Goal: Transaction & Acquisition: Purchase product/service

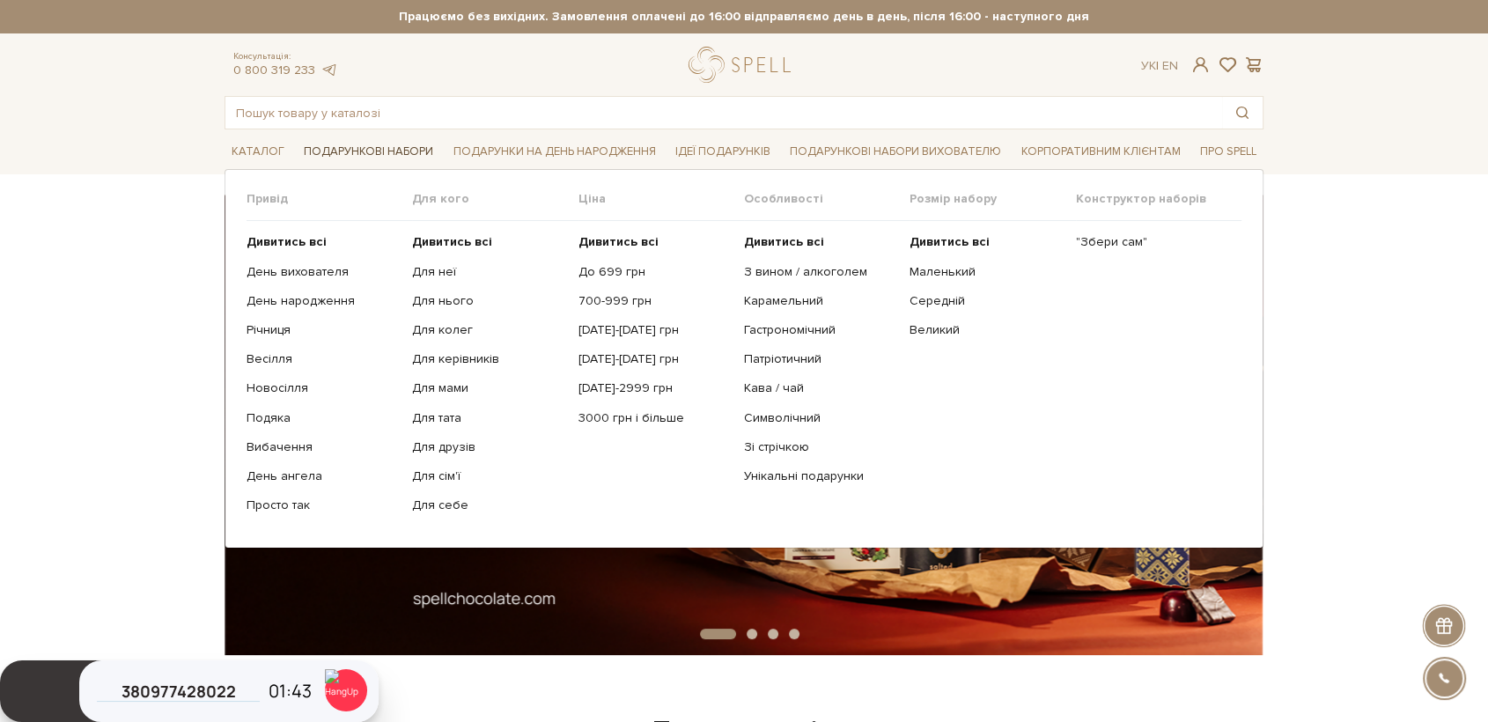
click at [347, 151] on link "Подарункові набори" at bounding box center [369, 151] width 144 height 27
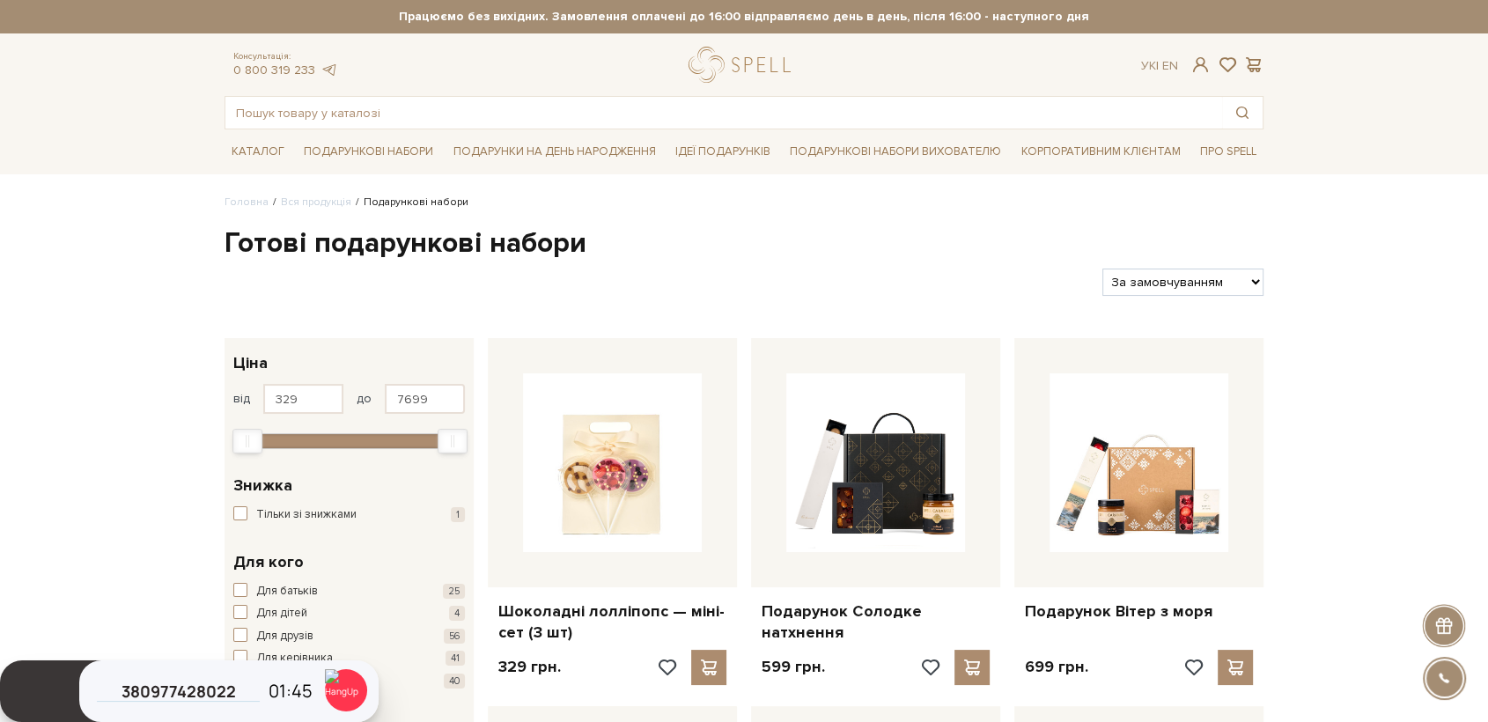
click at [1145, 282] on select "За замовчуванням За Ціною (зростання) За Ціною (зменшення) Новинки За популярні…" at bounding box center [1183, 282] width 161 height 27
select select "[URL][DOMAIN_NAME]"
click at [1103, 269] on select "За замовчуванням За Ціною (зростання) За Ціною (зменшення) Новинки За популярні…" at bounding box center [1183, 282] width 161 height 27
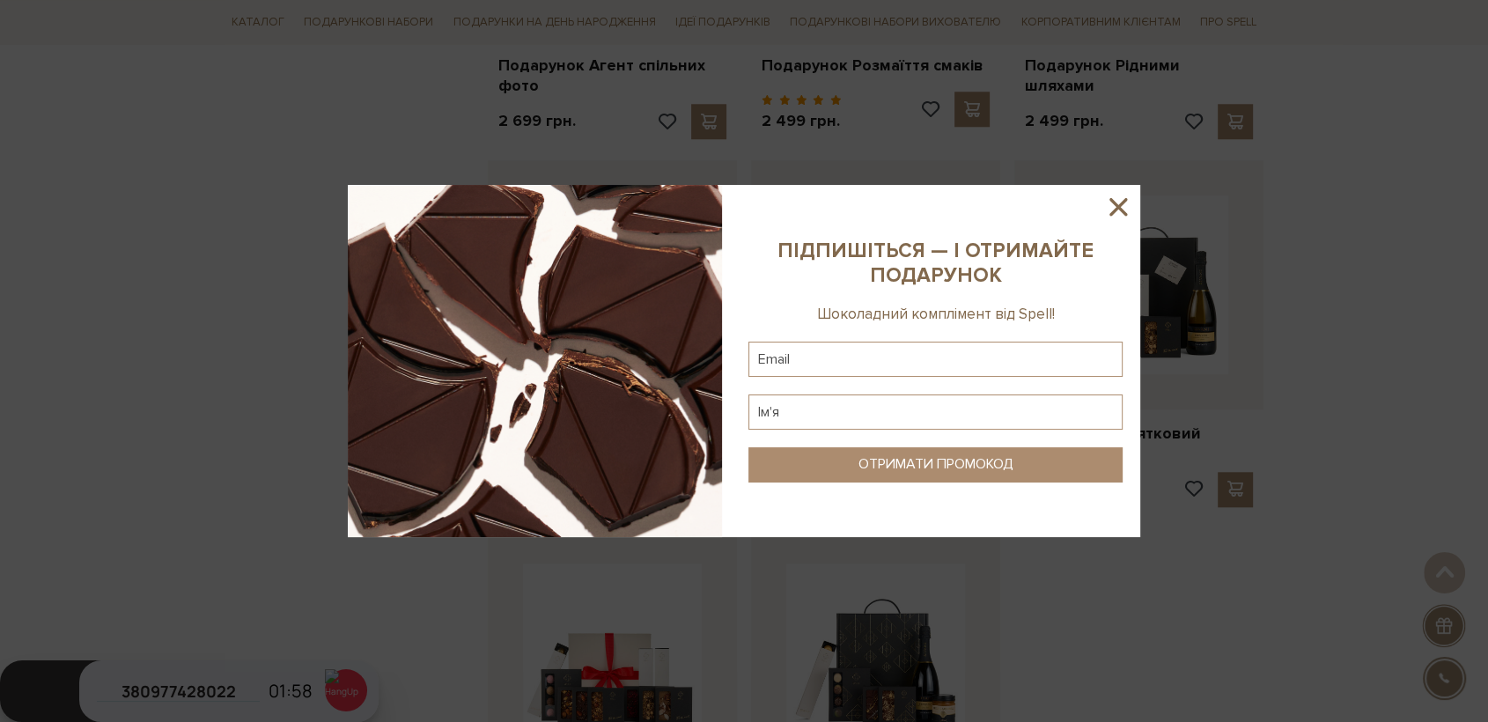
scroll to position [1663, 0]
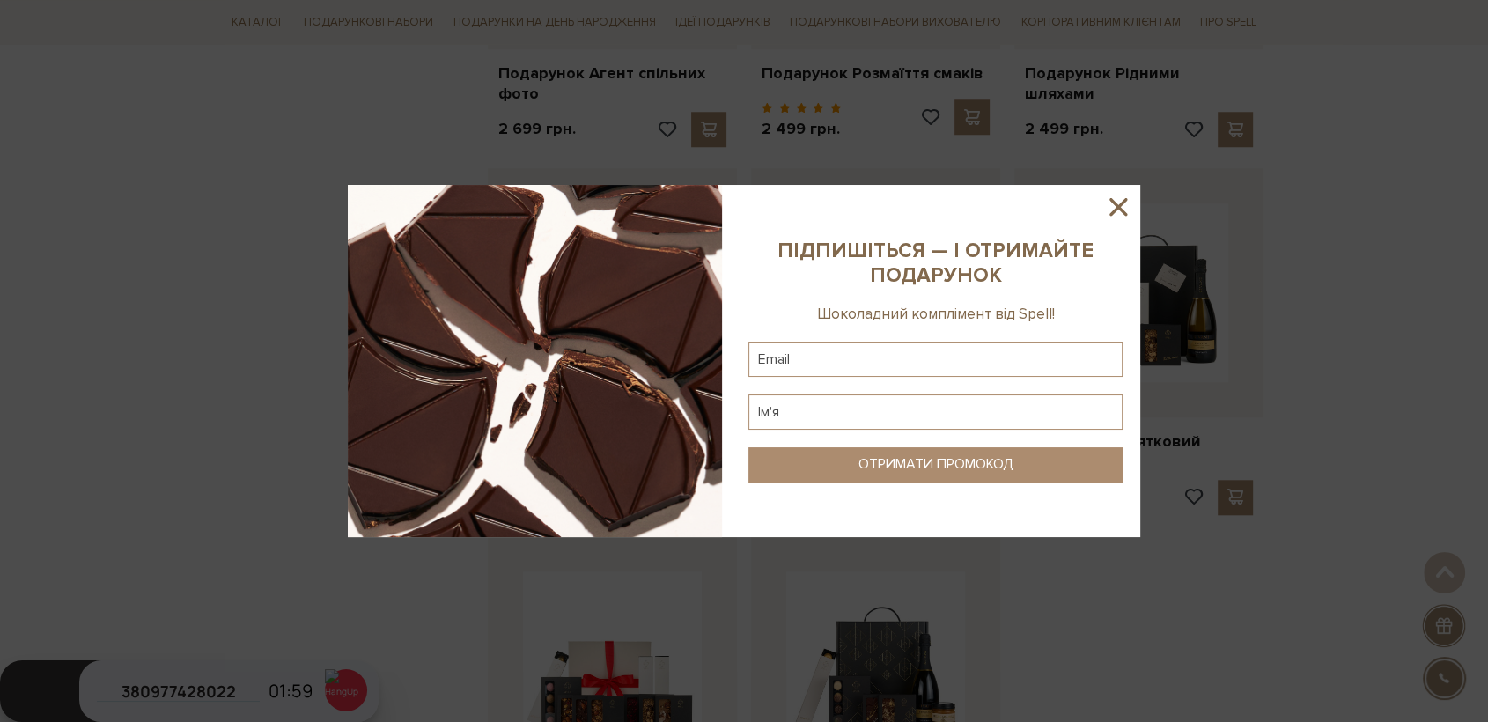
click at [1120, 210] on icon at bounding box center [1118, 207] width 30 height 30
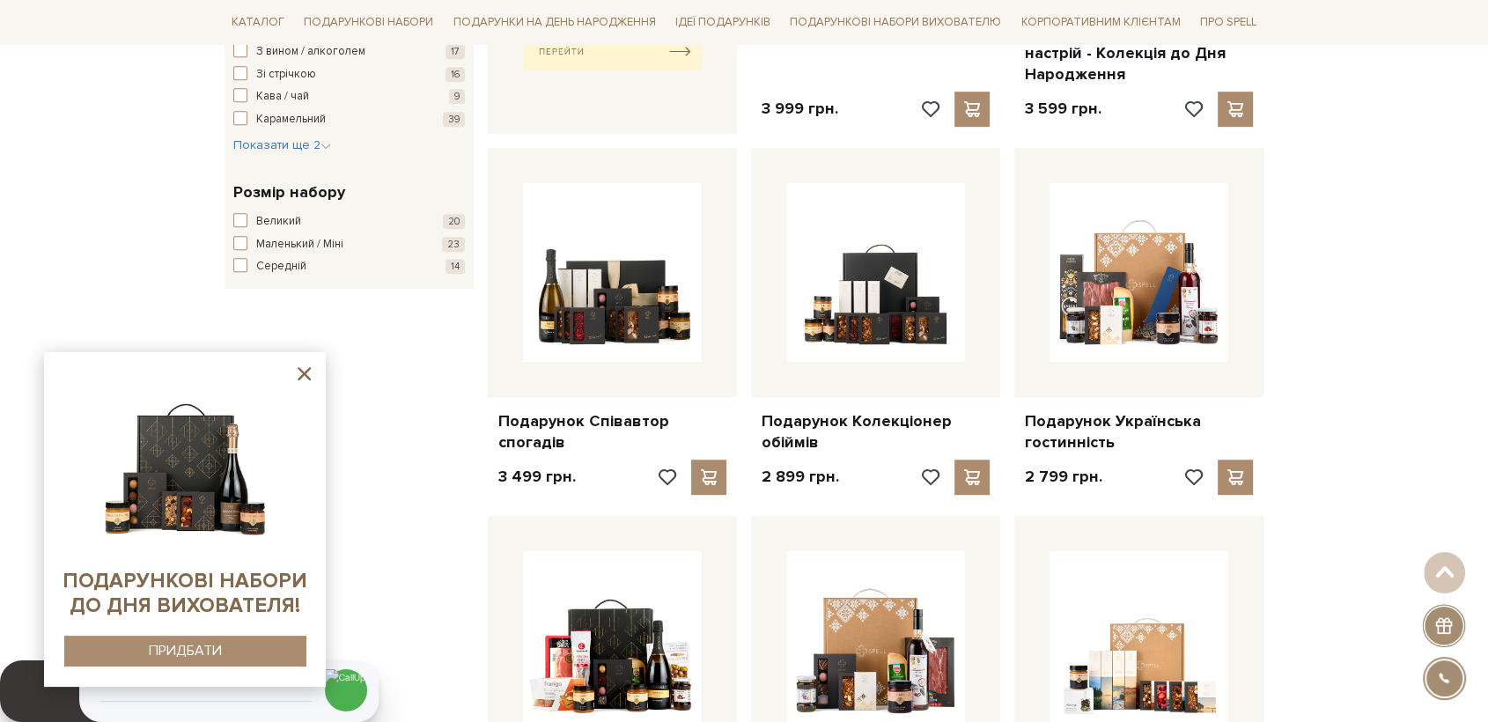
scroll to position [978, 0]
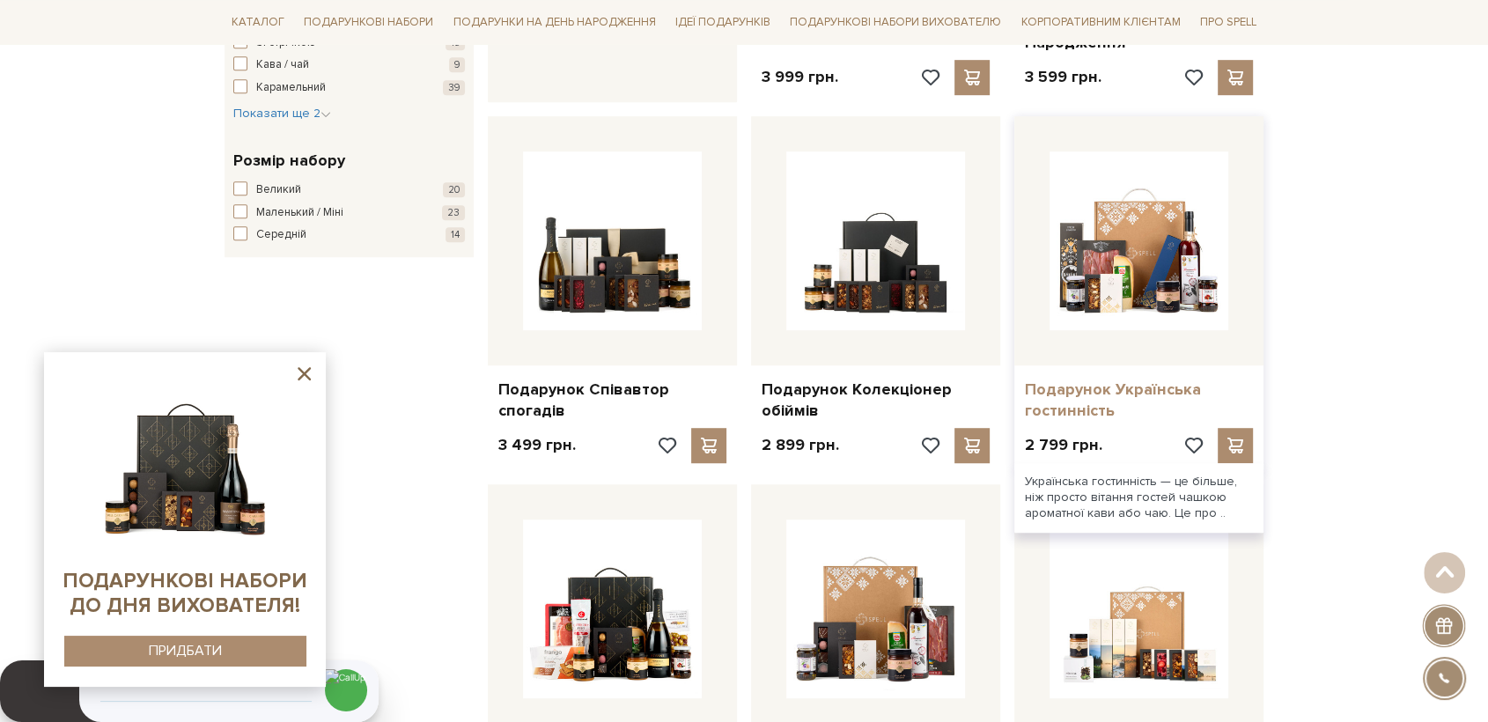
click at [1064, 395] on link "Подарунок Українська гостинність" at bounding box center [1139, 400] width 228 height 41
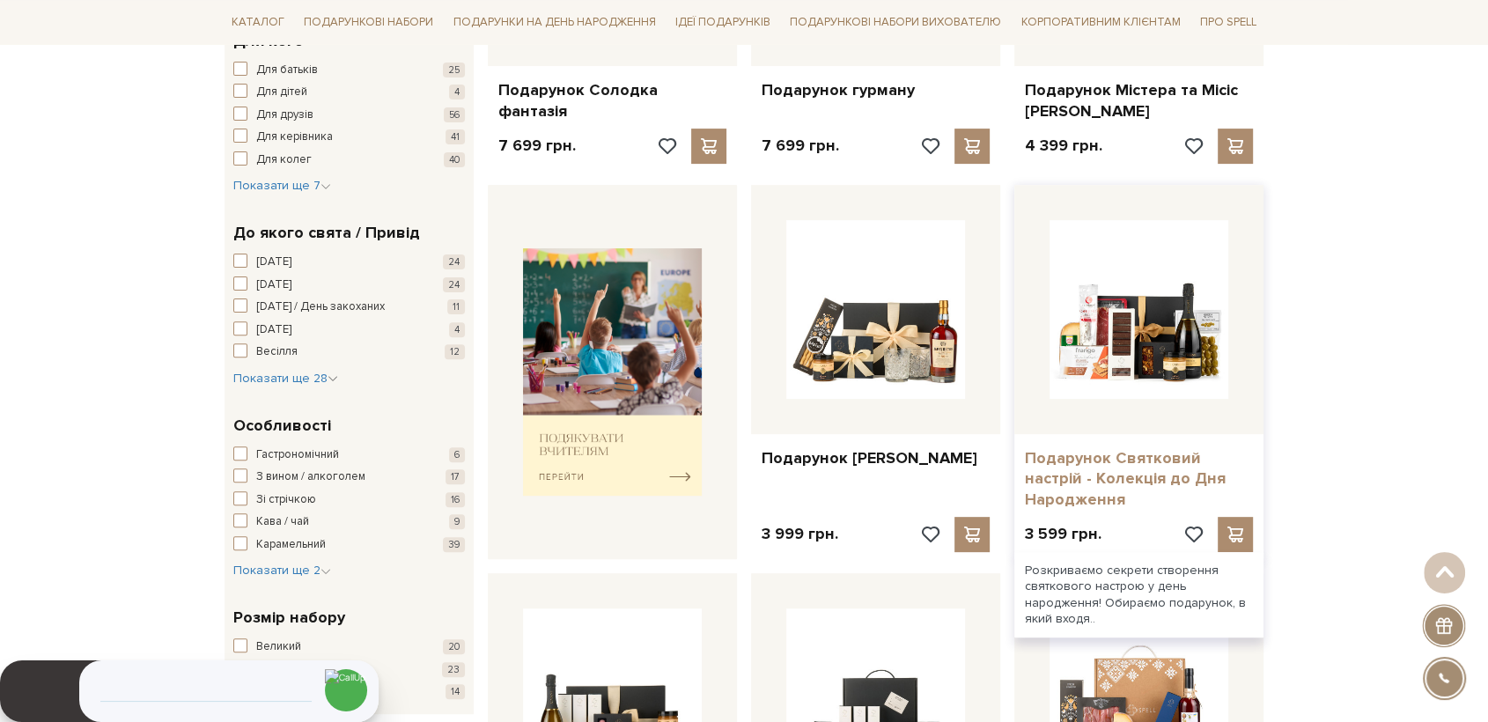
click at [1116, 474] on link "Подарунок Святковий настрій - Колекція до Дня Народження" at bounding box center [1139, 479] width 228 height 62
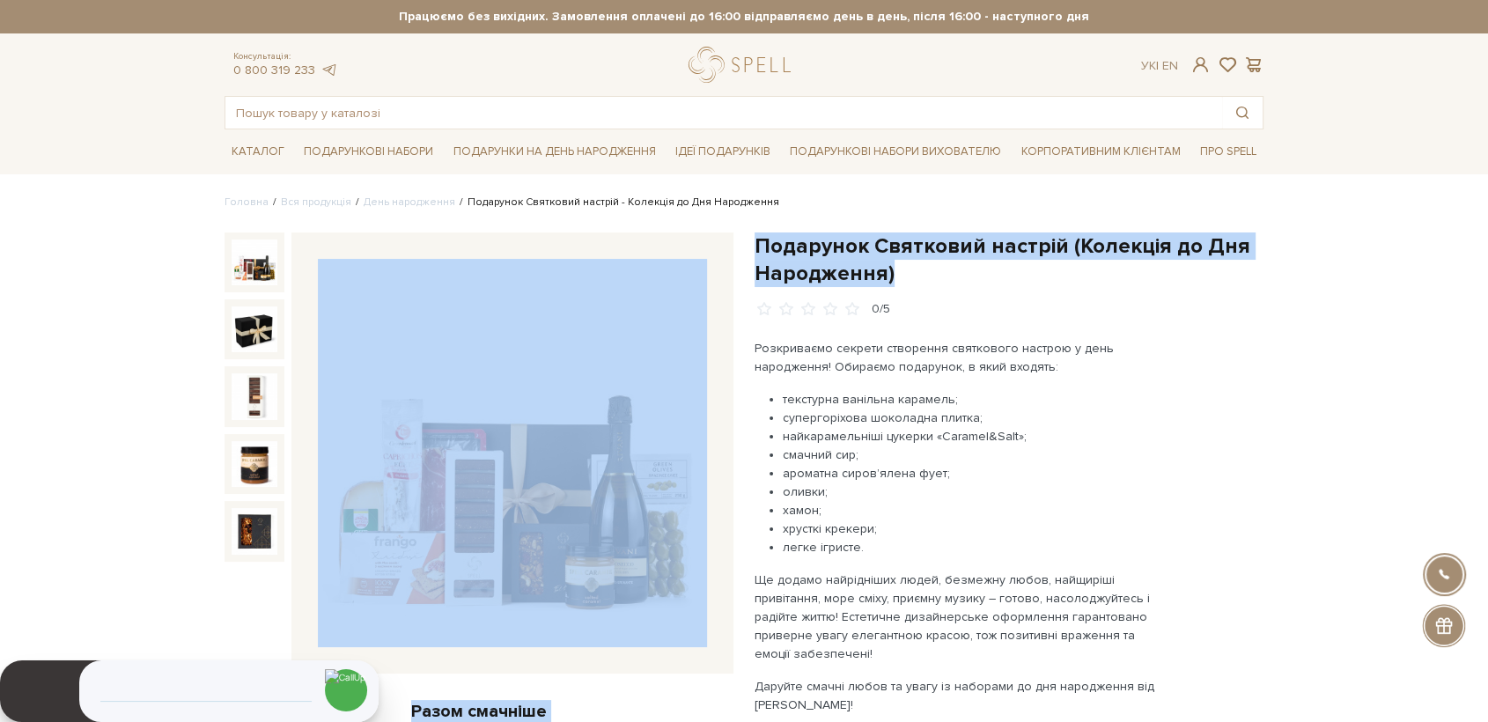
drag, startPoint x: 904, startPoint y: 277, endPoint x: 741, endPoint y: 236, distance: 168.7
copy div "Разом смачніше Подарунок Святковий настрій - Колекція до Дня Народження 3 599 г…"
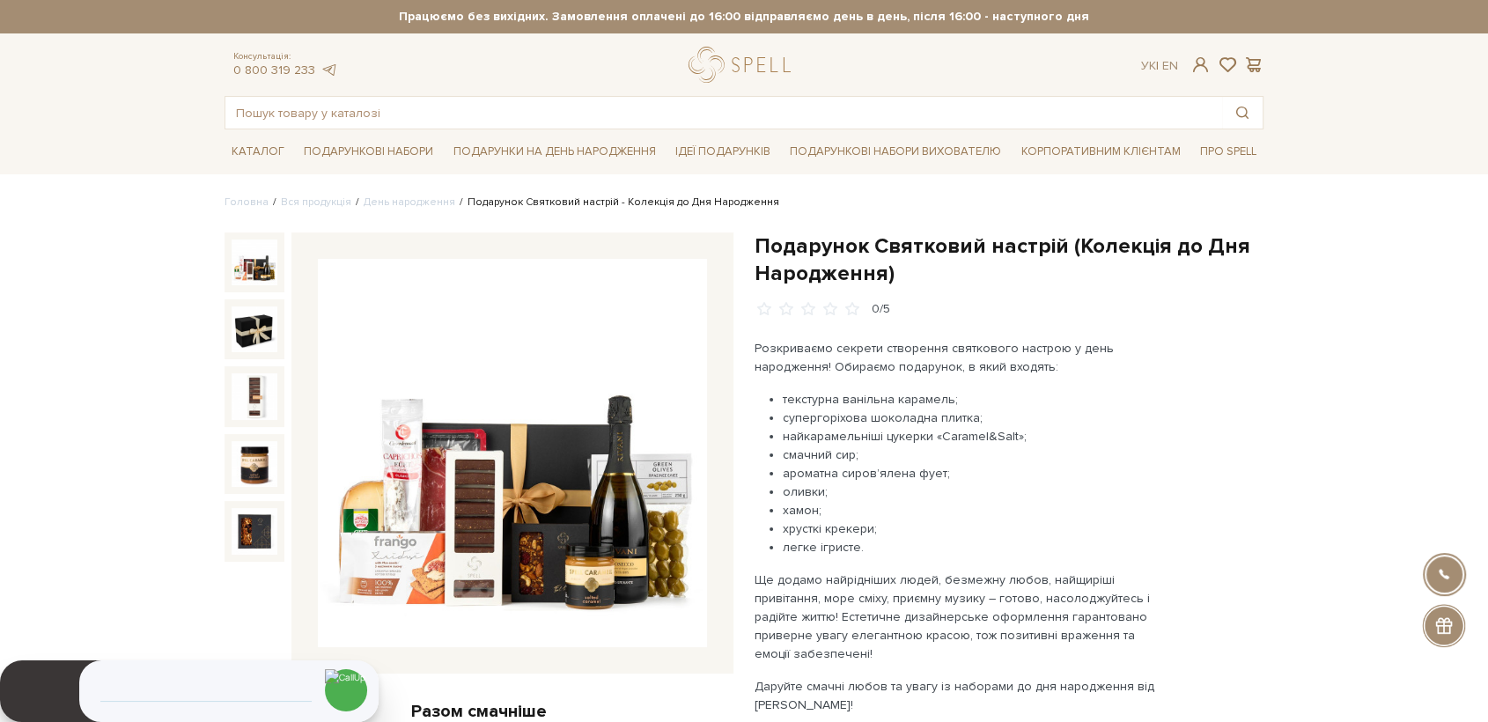
click at [1066, 305] on div "0/5" at bounding box center [1009, 309] width 509 height 17
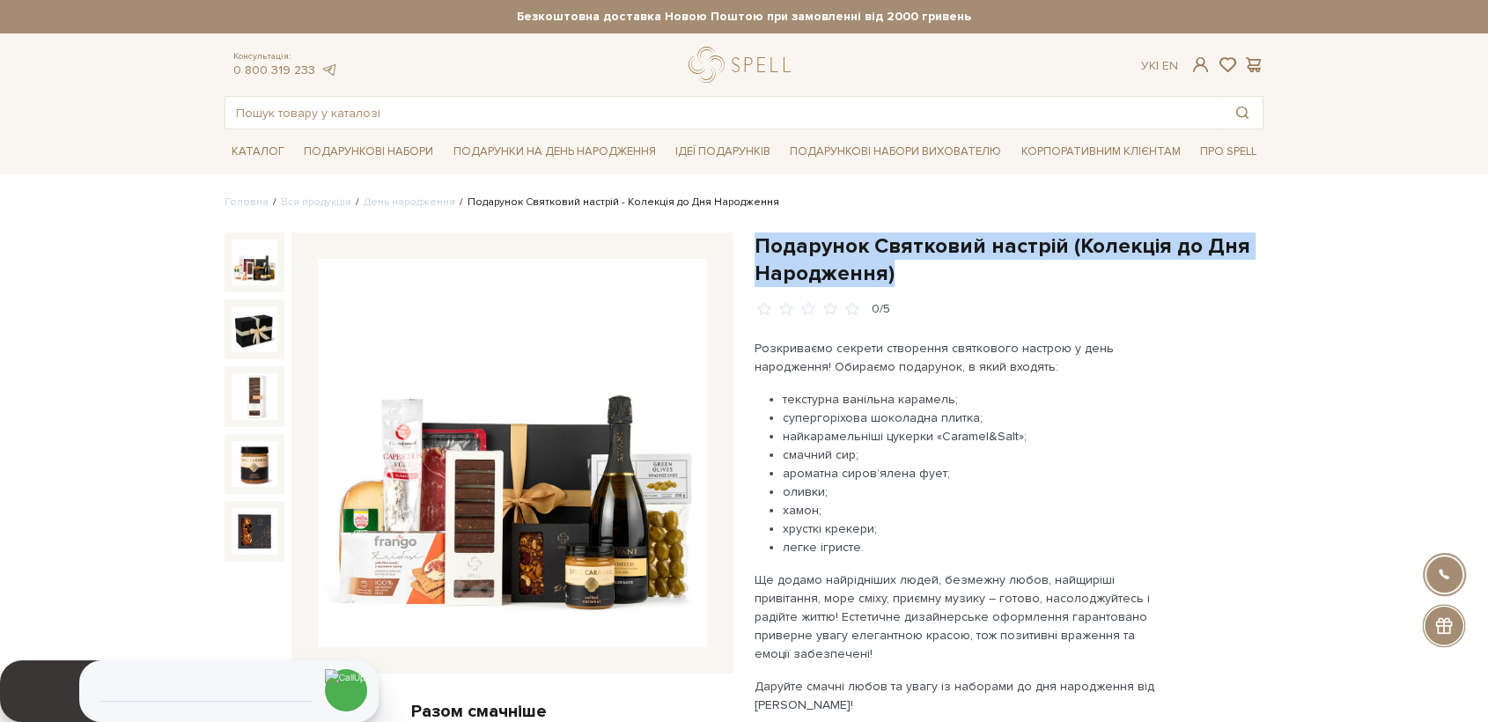
drag, startPoint x: 893, startPoint y: 271, endPoint x: 754, endPoint y: 242, distance: 142.1
copy h1 "Подарунок Святковий настрій (Колекція до Дня Народження)"
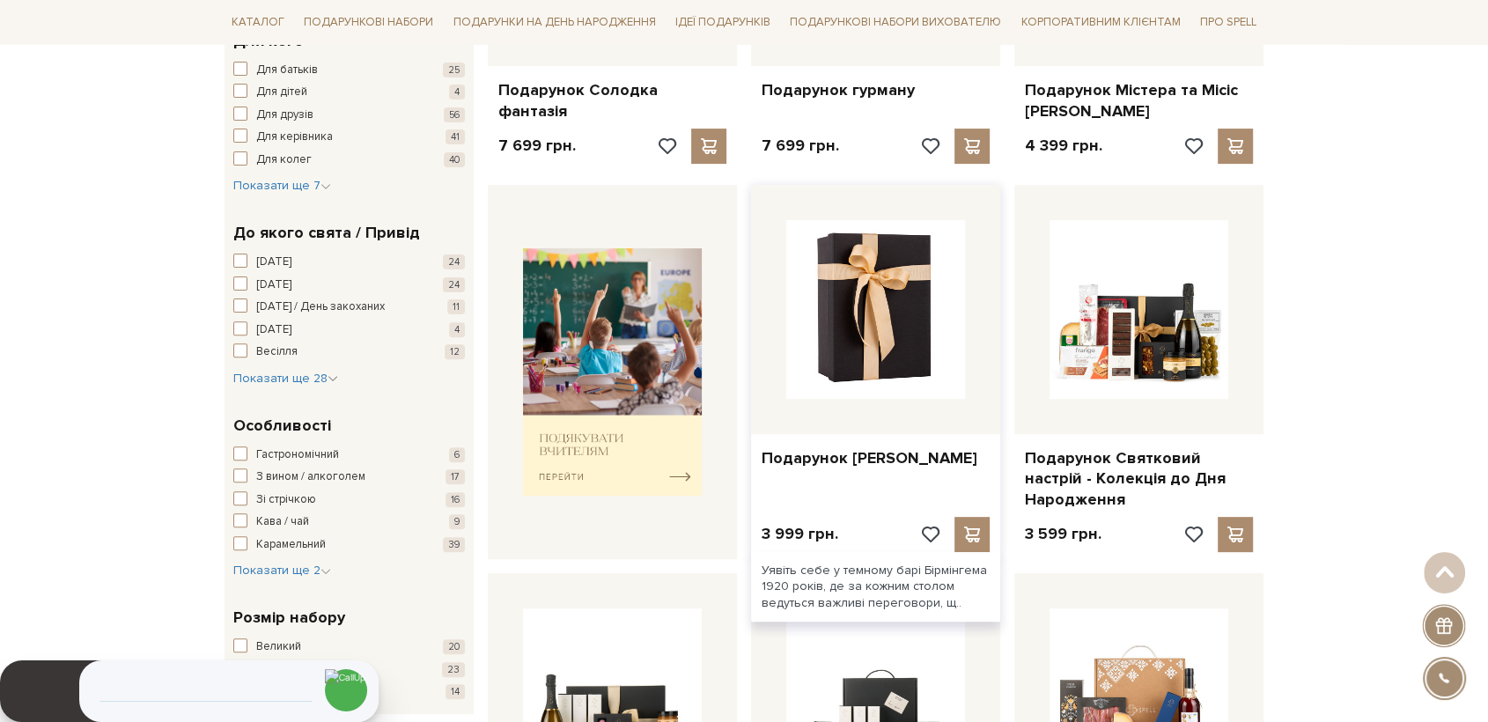
click at [883, 338] on img at bounding box center [875, 309] width 179 height 179
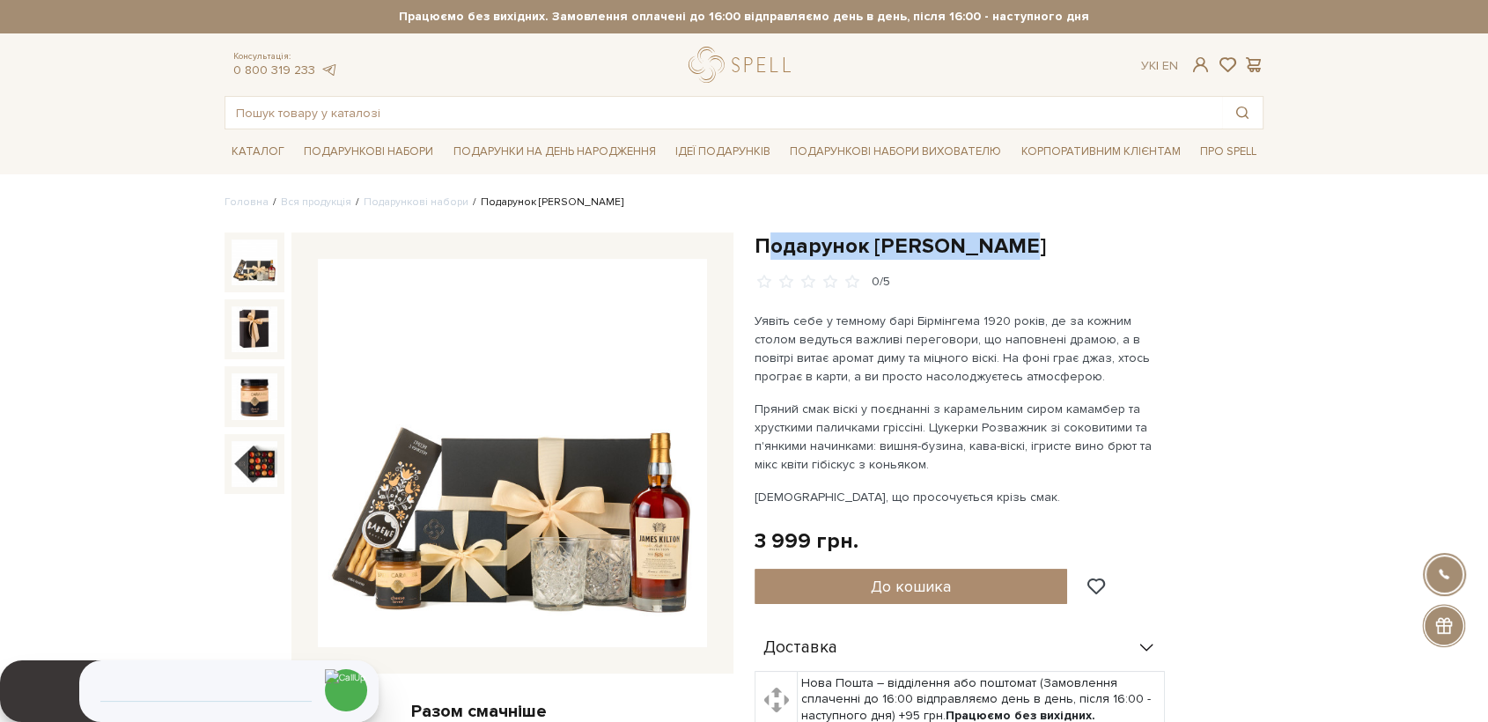
drag, startPoint x: 1019, startPoint y: 244, endPoint x: 752, endPoint y: 247, distance: 266.9
click at [762, 247] on h1 "Подарунок [PERSON_NAME]" at bounding box center [1009, 245] width 509 height 27
click at [1015, 250] on h1 "Подарунок [PERSON_NAME]" at bounding box center [1009, 245] width 509 height 27
drag, startPoint x: 943, startPoint y: 248, endPoint x: 743, endPoint y: 245, distance: 199.9
click at [744, 245] on div "Подарунок [PERSON_NAME] 0/5 Пряний смак віскі у поєднанні з карамельним сиром к…" at bounding box center [1009, 688] width 530 height 912
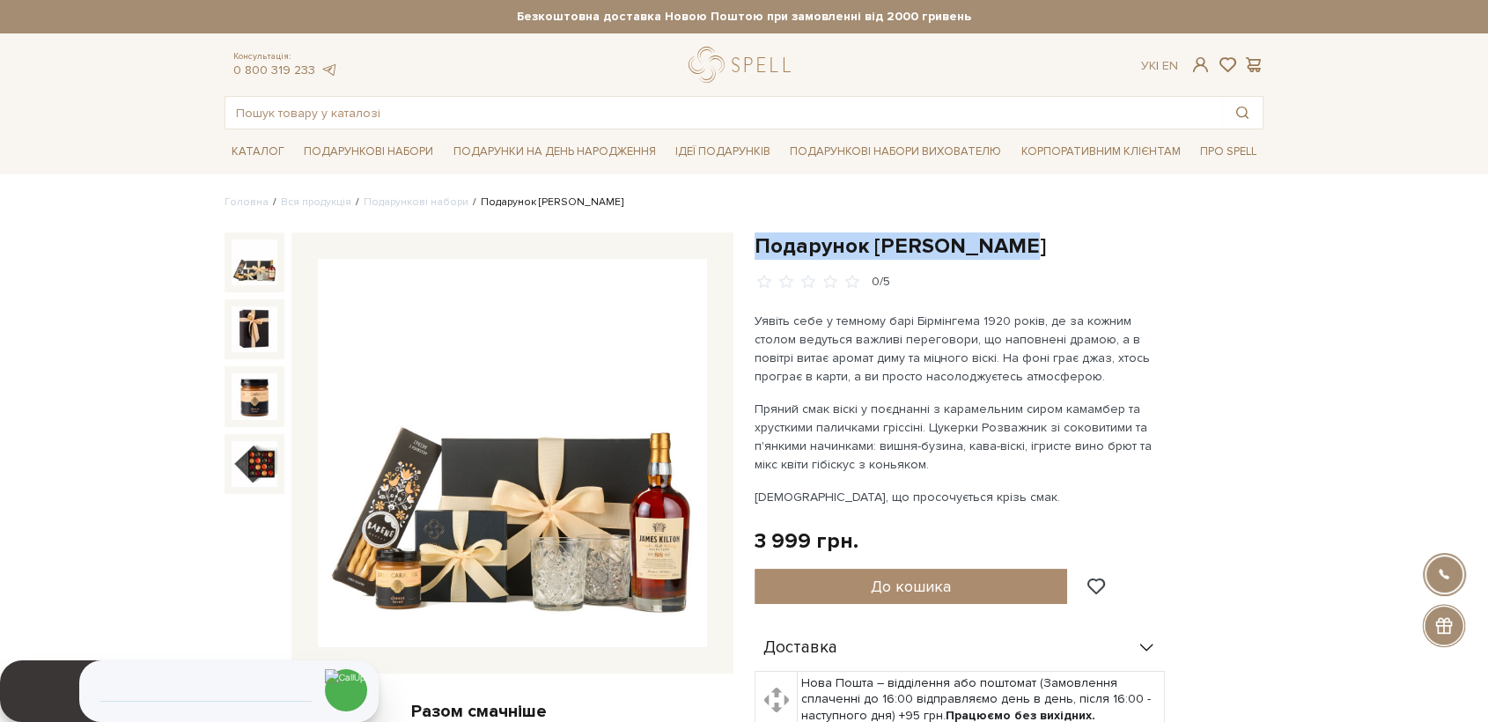
copy h1 "Подарунок [PERSON_NAME]"
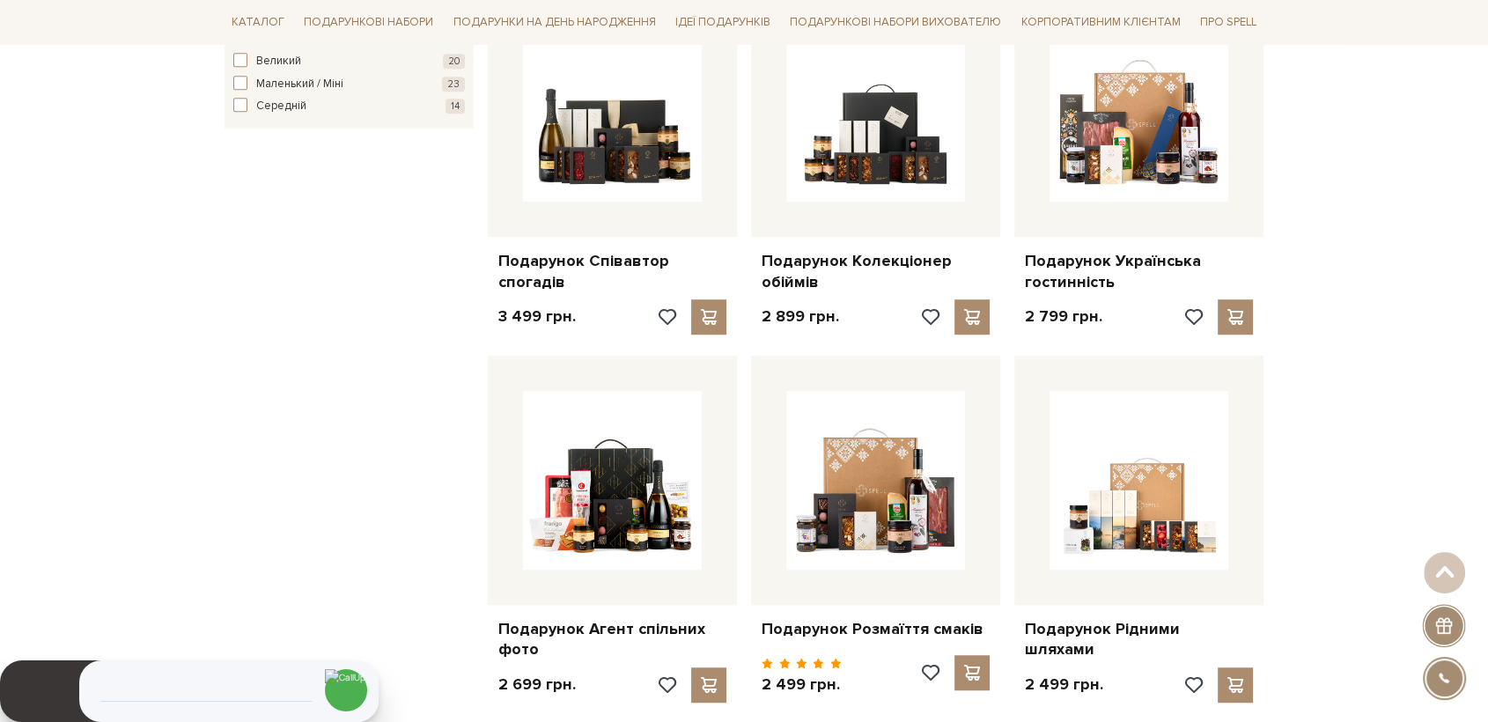
scroll to position [1108, 0]
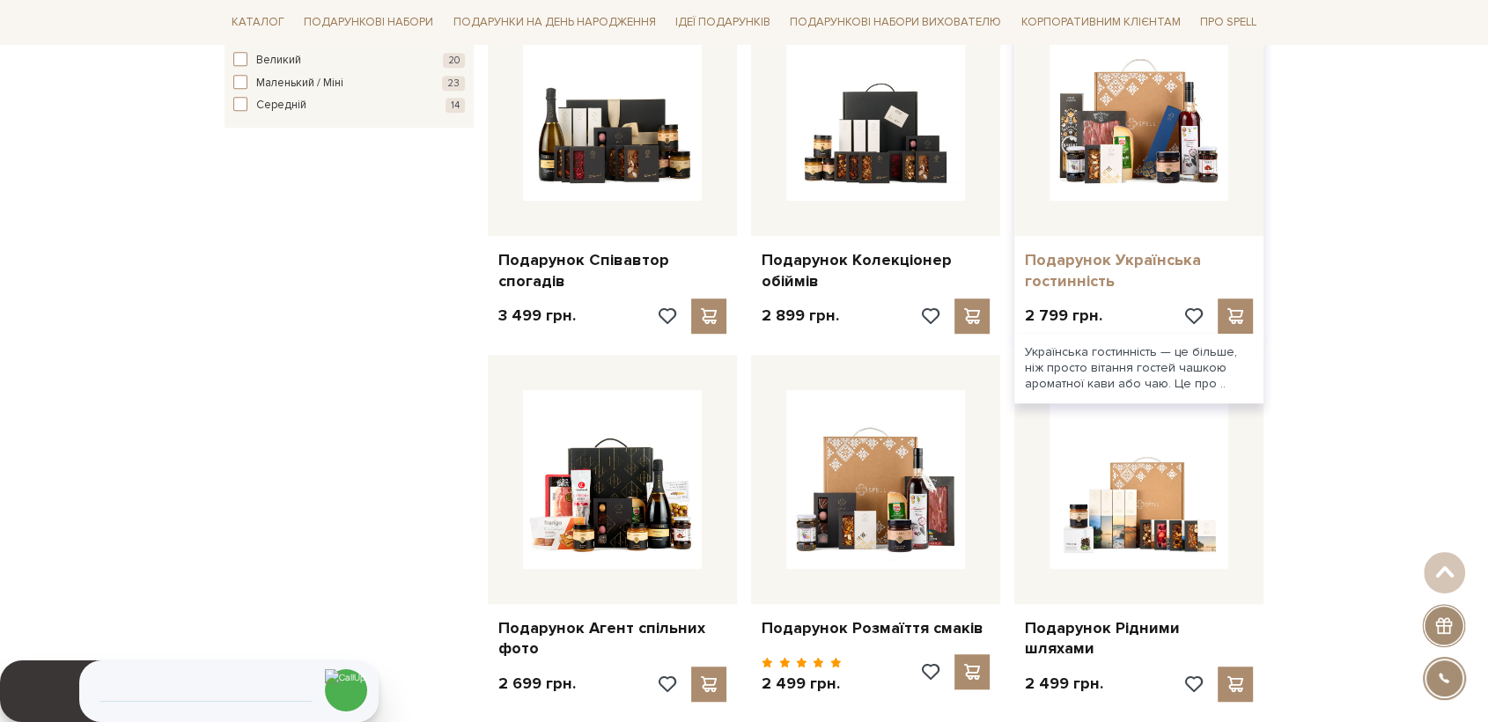
click at [1071, 263] on link "Подарунок Українська гостинність" at bounding box center [1139, 270] width 228 height 41
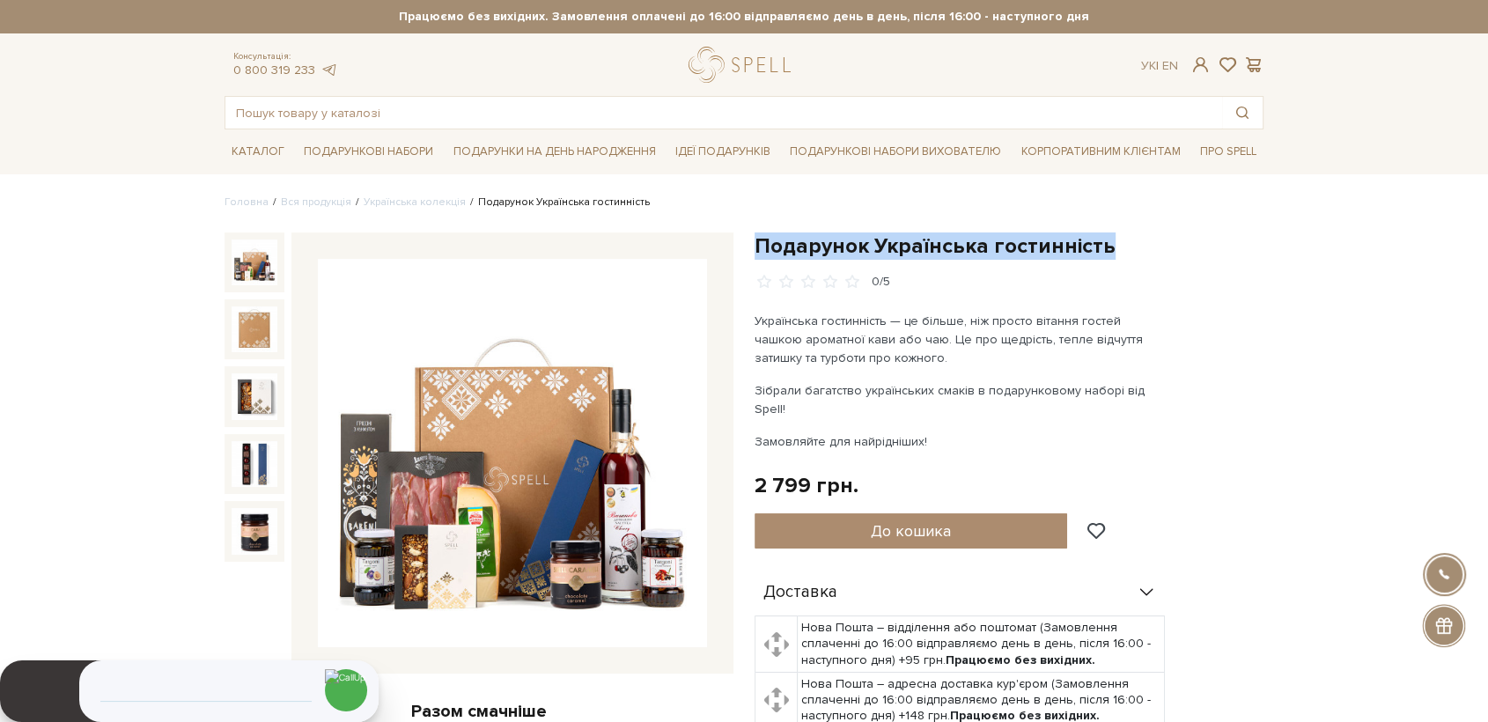
drag, startPoint x: 756, startPoint y: 240, endPoint x: 1112, endPoint y: 246, distance: 355.8
click at [1112, 246] on h1 "Подарунок Українська гостинність" at bounding box center [1009, 245] width 509 height 27
copy h1 "Подарунок Українська гостинність"
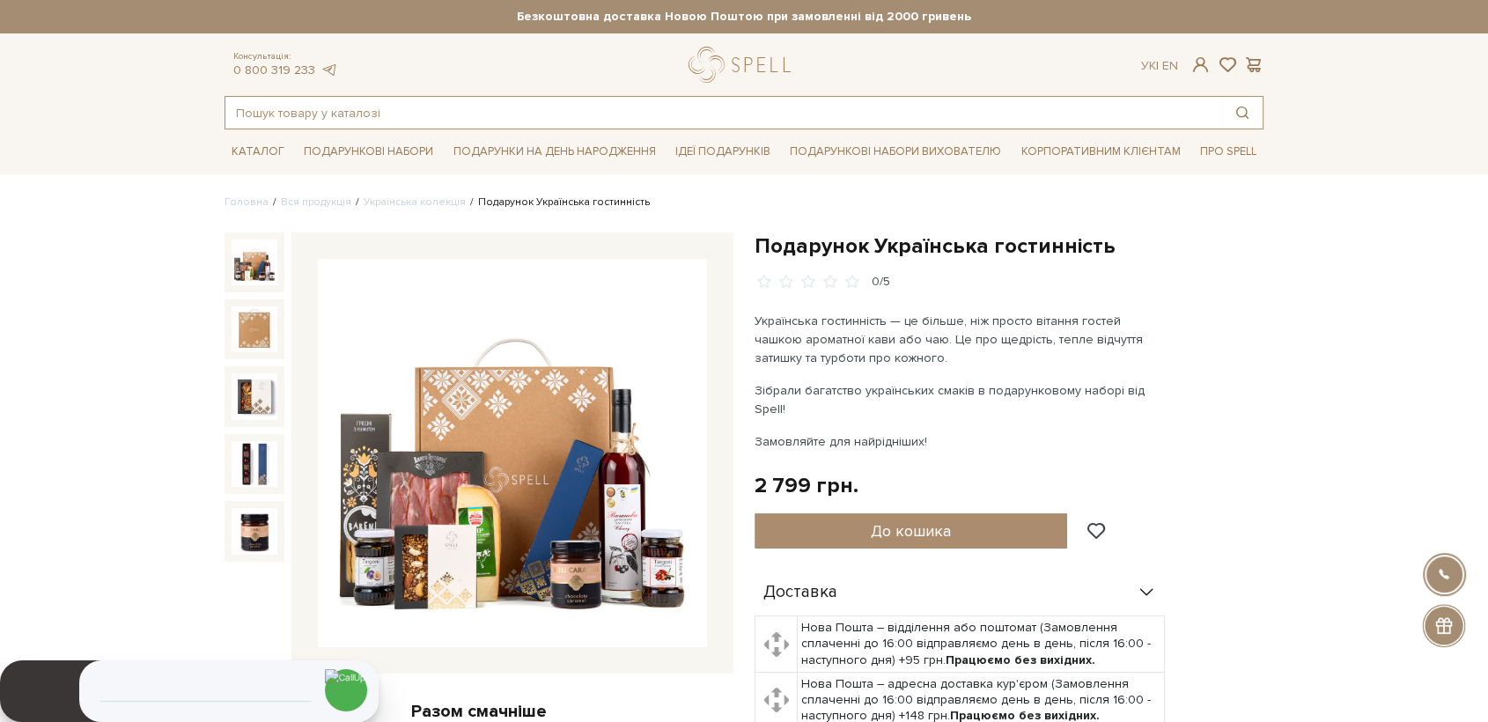
click at [345, 105] on input "text" at bounding box center [723, 113] width 997 height 32
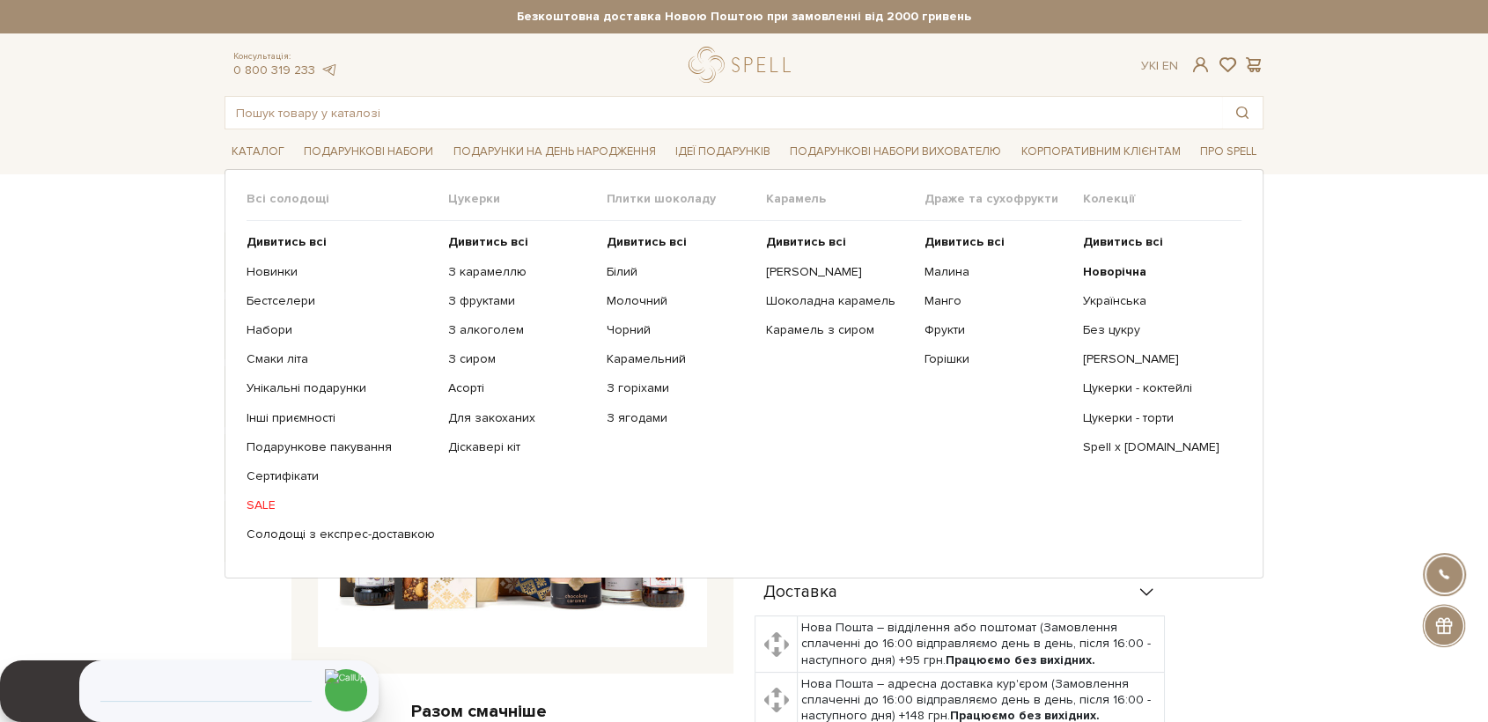
click at [485, 232] on ul "Дивитись всі З карамеллю З фруктами З алкоголем З сиром Асорті" at bounding box center [527, 388] width 159 height 335
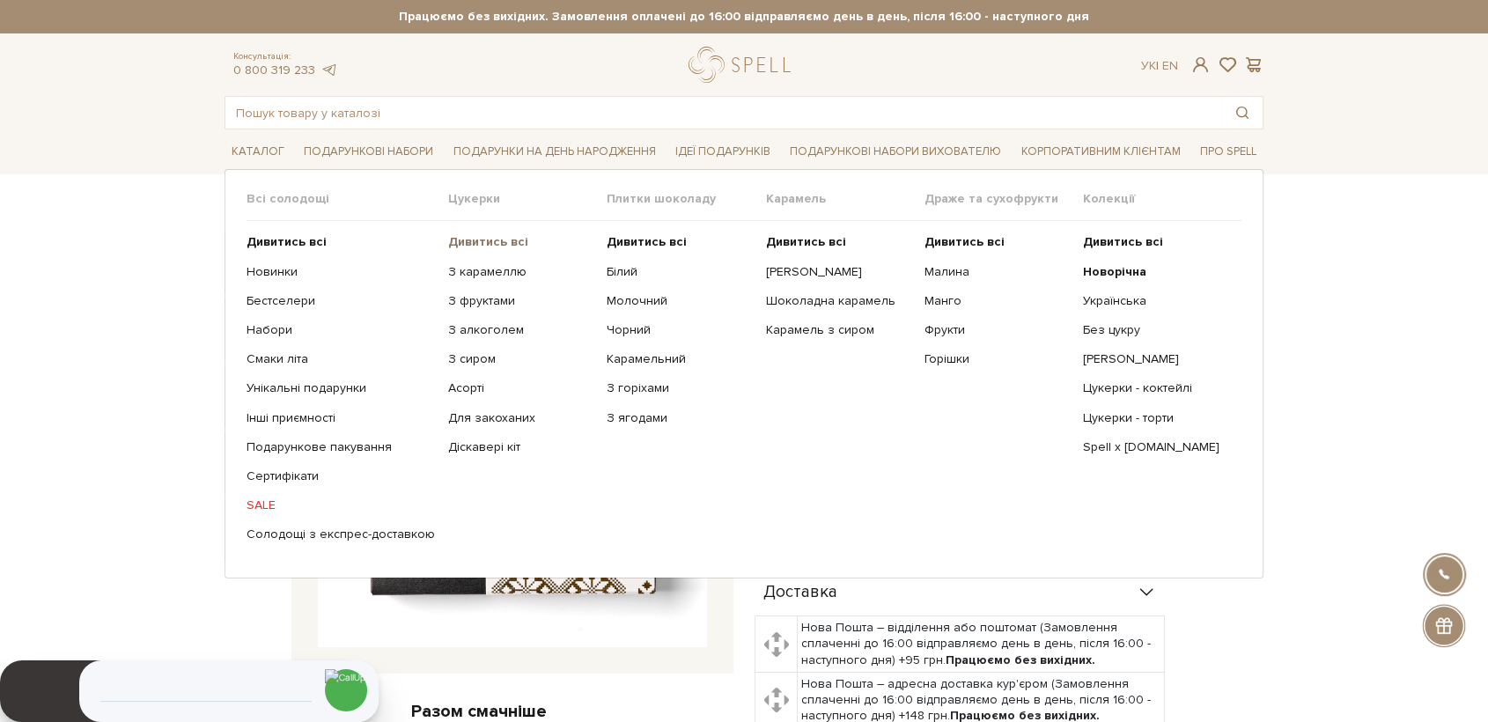
click at [474, 241] on b "Дивитись всі" at bounding box center [488, 241] width 80 height 15
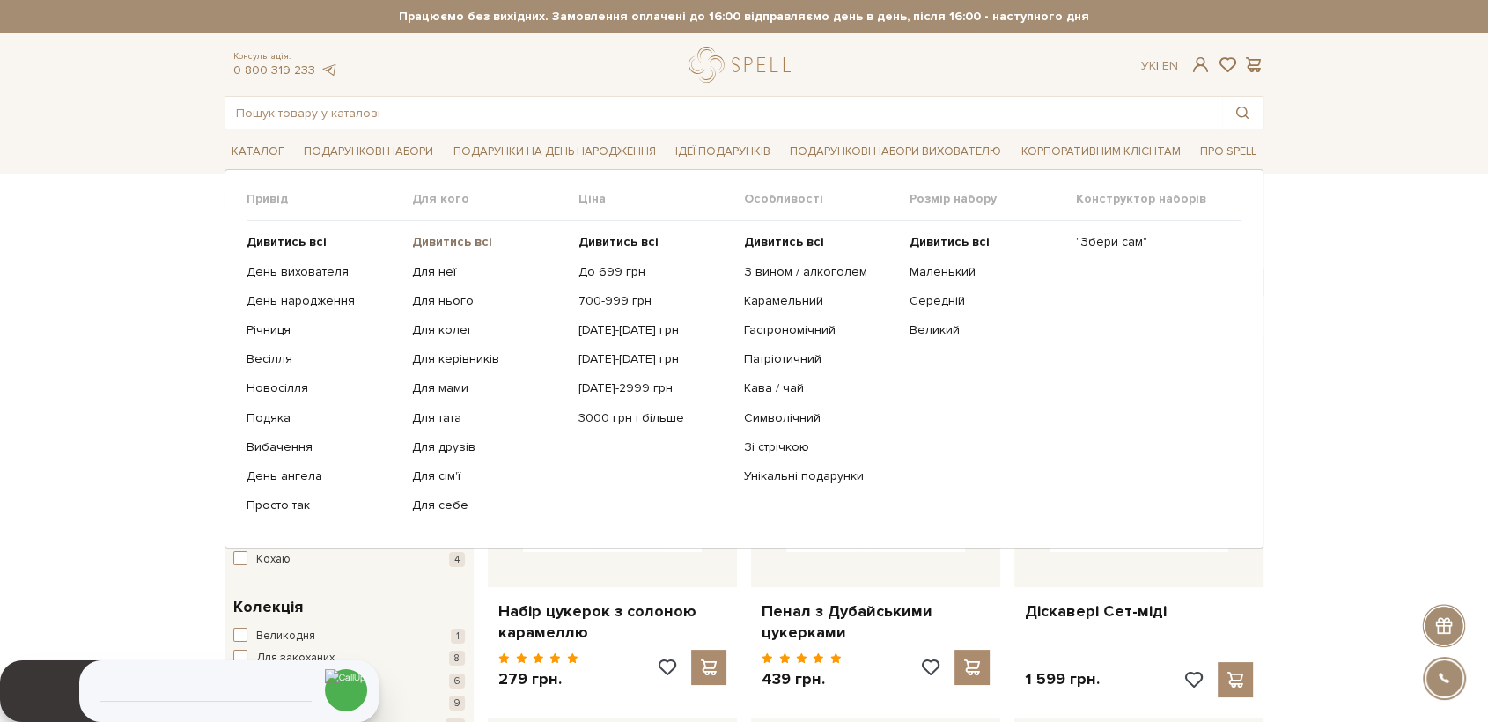
click at [450, 238] on b "Дивитись всі" at bounding box center [452, 241] width 80 height 15
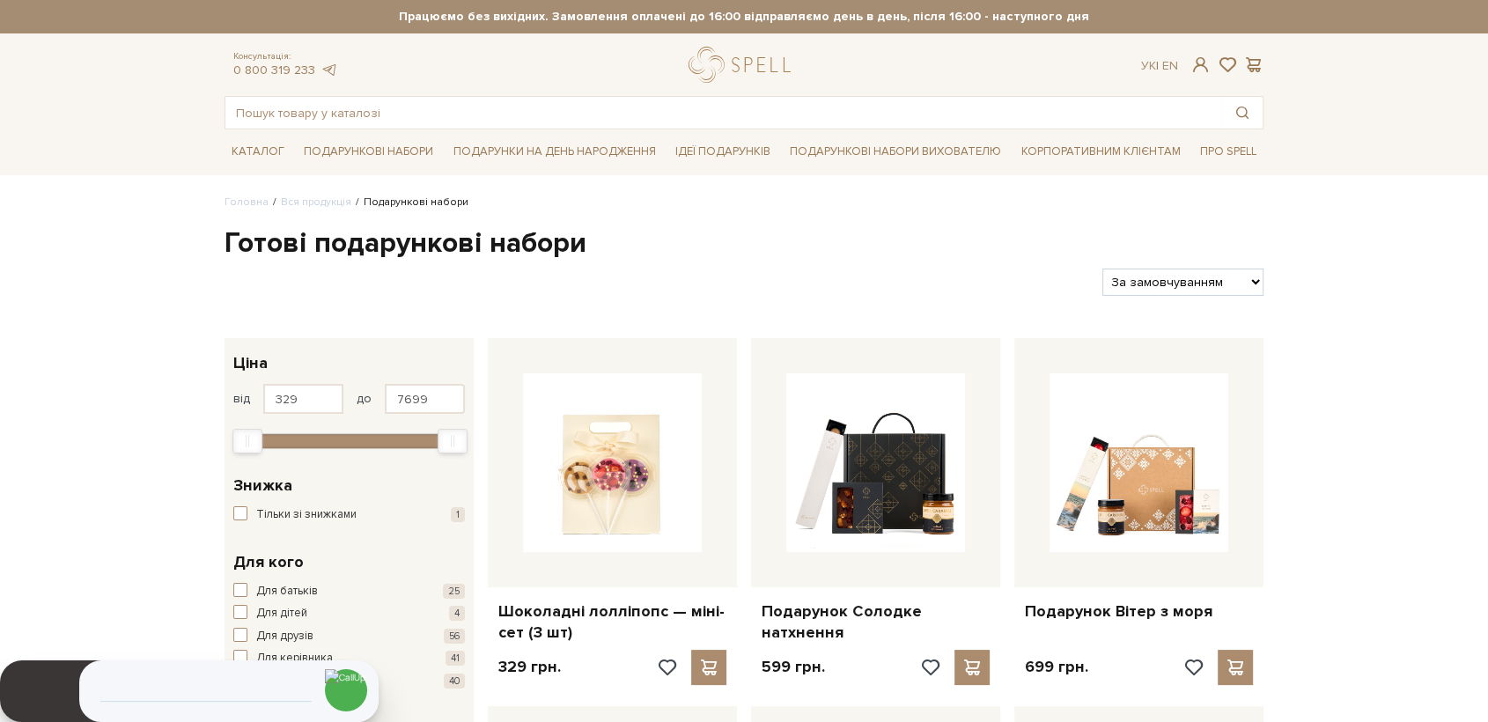
click at [1199, 284] on select "За замовчуванням За Ціною (зростання) За Ціною (зменшення) Новинки За популярні…" at bounding box center [1183, 282] width 161 height 27
select select "https://spellchocolate.com/our-productions/podarunkovi-box/?sort=p.price&order=…"
click at [1103, 269] on select "За замовчуванням За Ціною (зростання) За Ціною (зменшення) Новинки За популярні…" at bounding box center [1183, 282] width 161 height 27
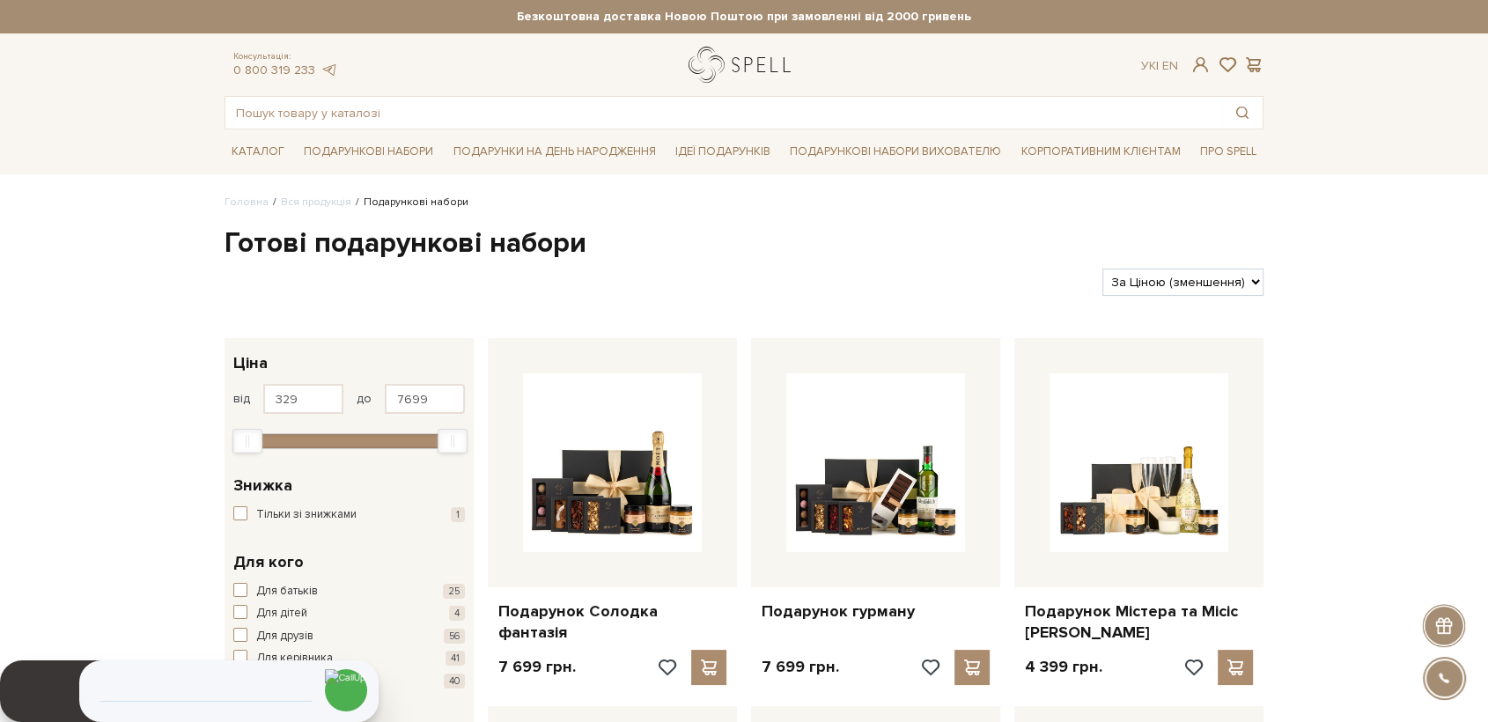
click at [721, 59] on link "logo" at bounding box center [744, 65] width 110 height 36
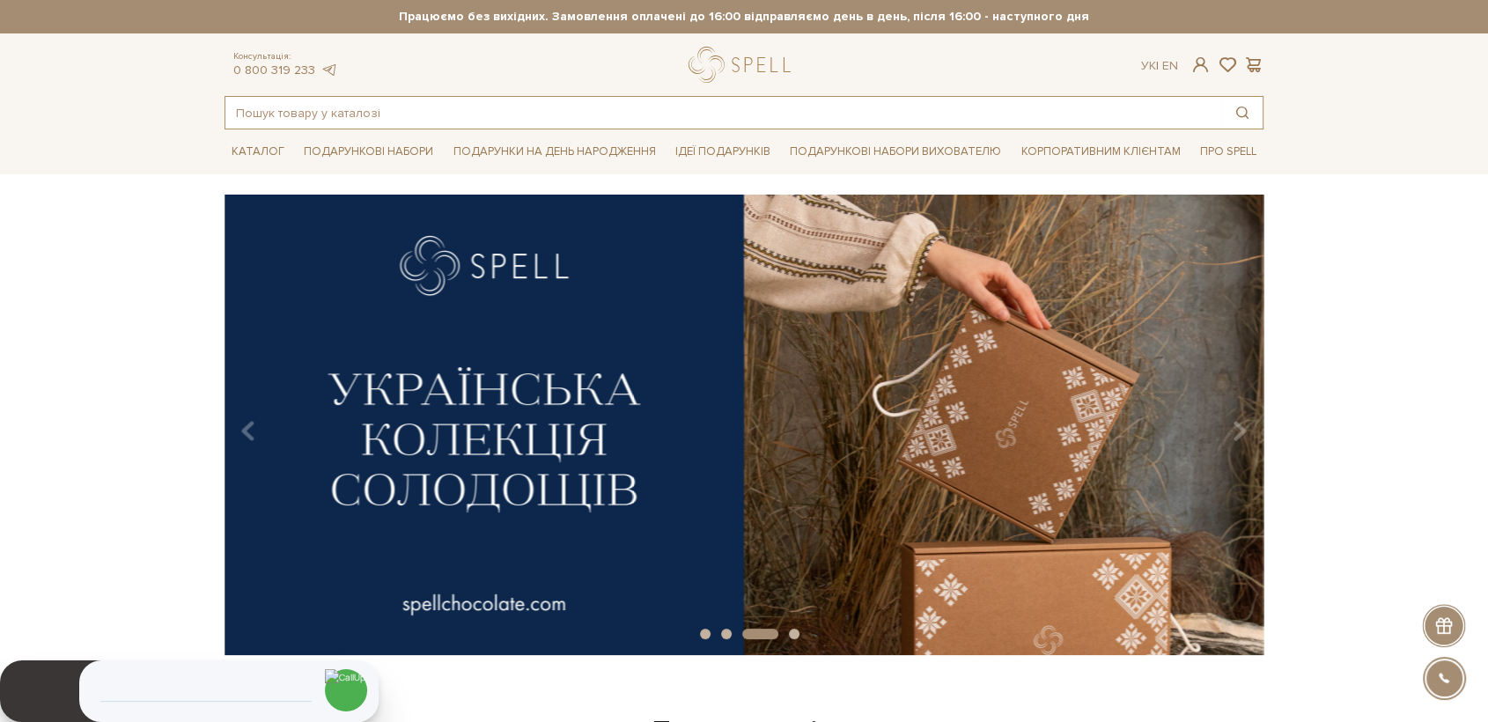
click at [426, 118] on input "text" at bounding box center [723, 113] width 997 height 32
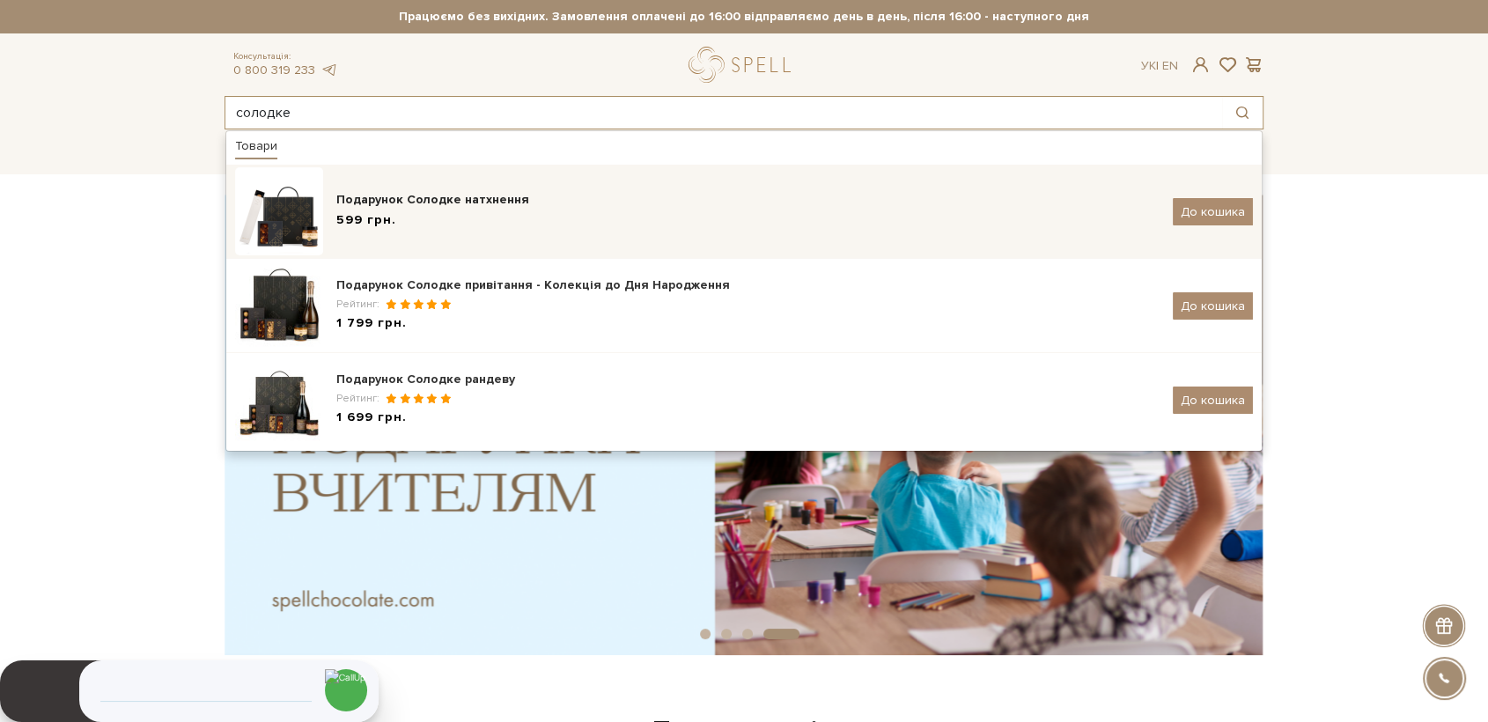
type input "солодке"
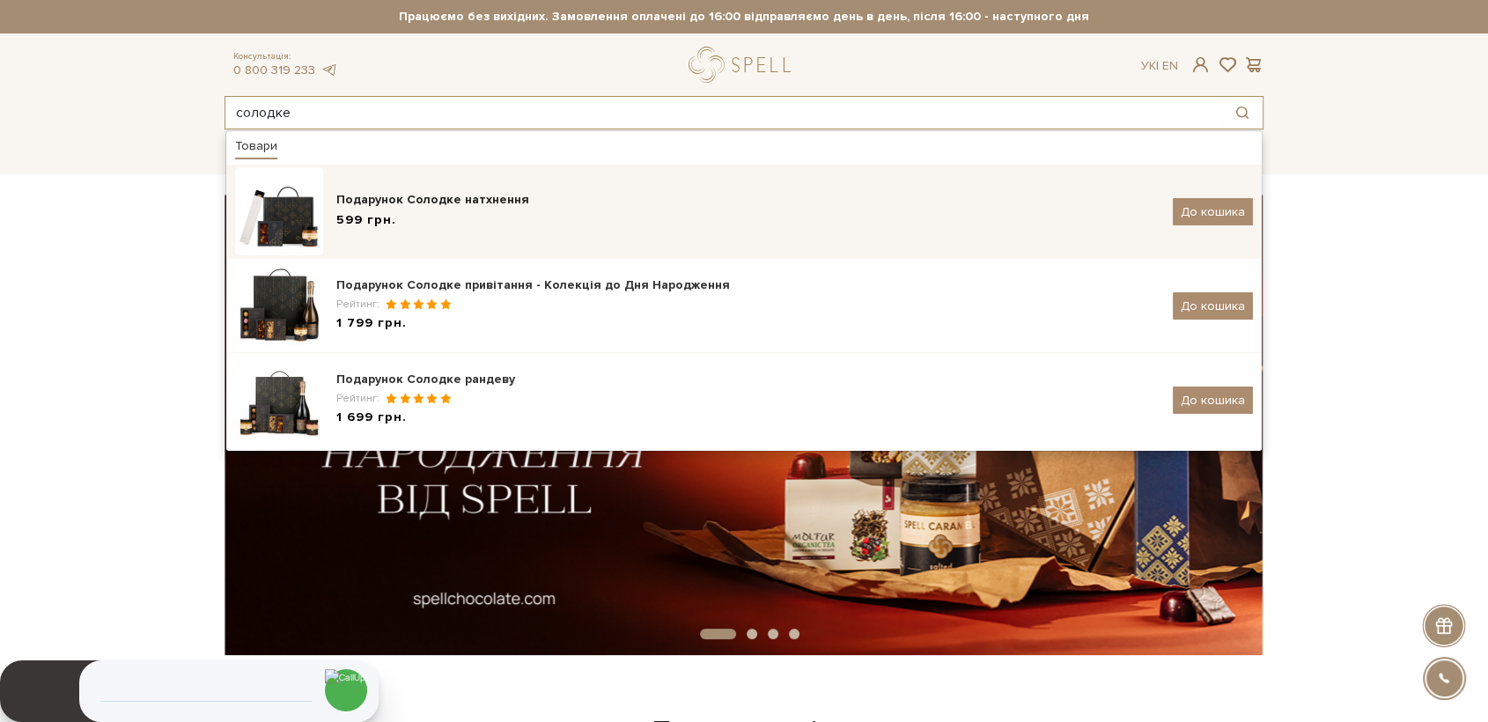
drag, startPoint x: 449, startPoint y: 210, endPoint x: 461, endPoint y: 211, distance: 12.4
click at [451, 210] on div "Подарунок Солодке натхнення 599 грн." at bounding box center [747, 211] width 823 height 41
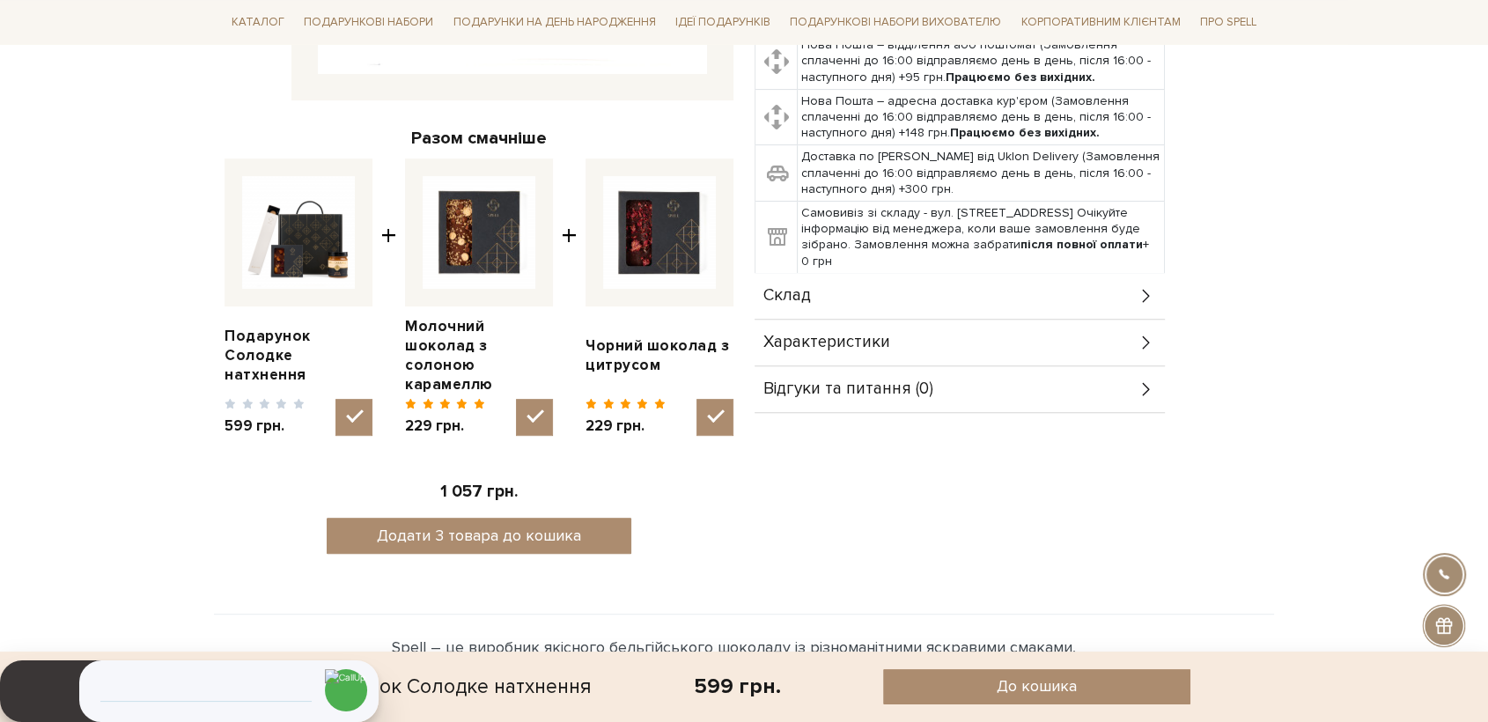
scroll to position [587, 0]
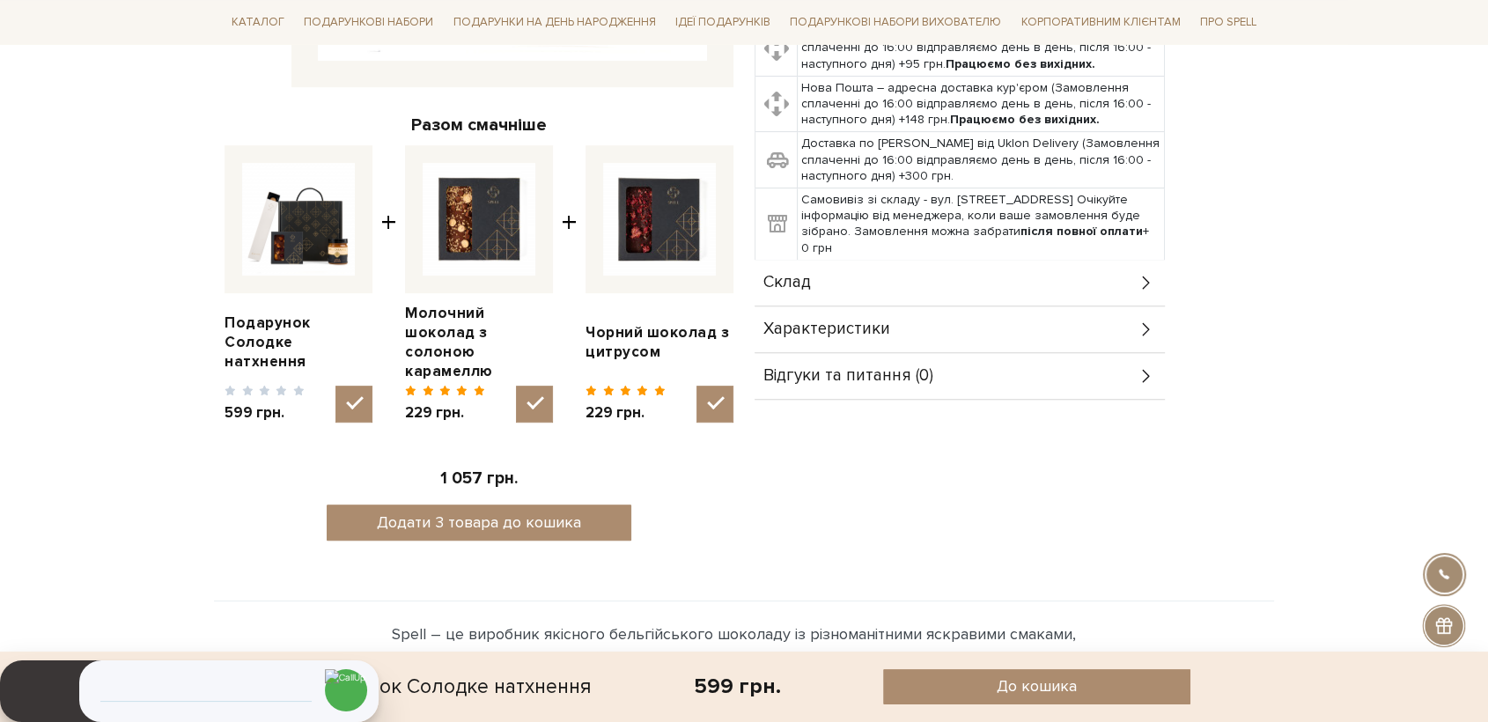
click at [803, 275] on span "Склад" at bounding box center [788, 283] width 48 height 16
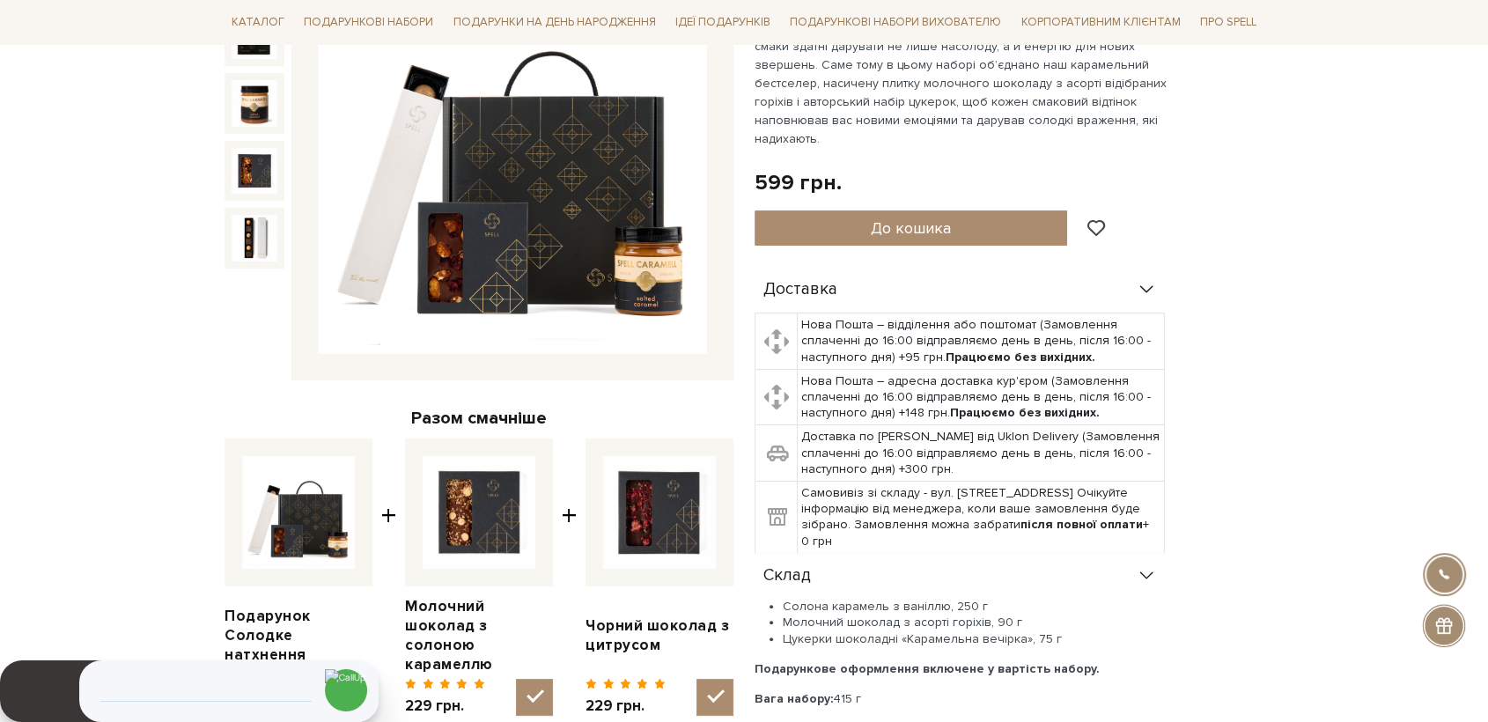
scroll to position [0, 0]
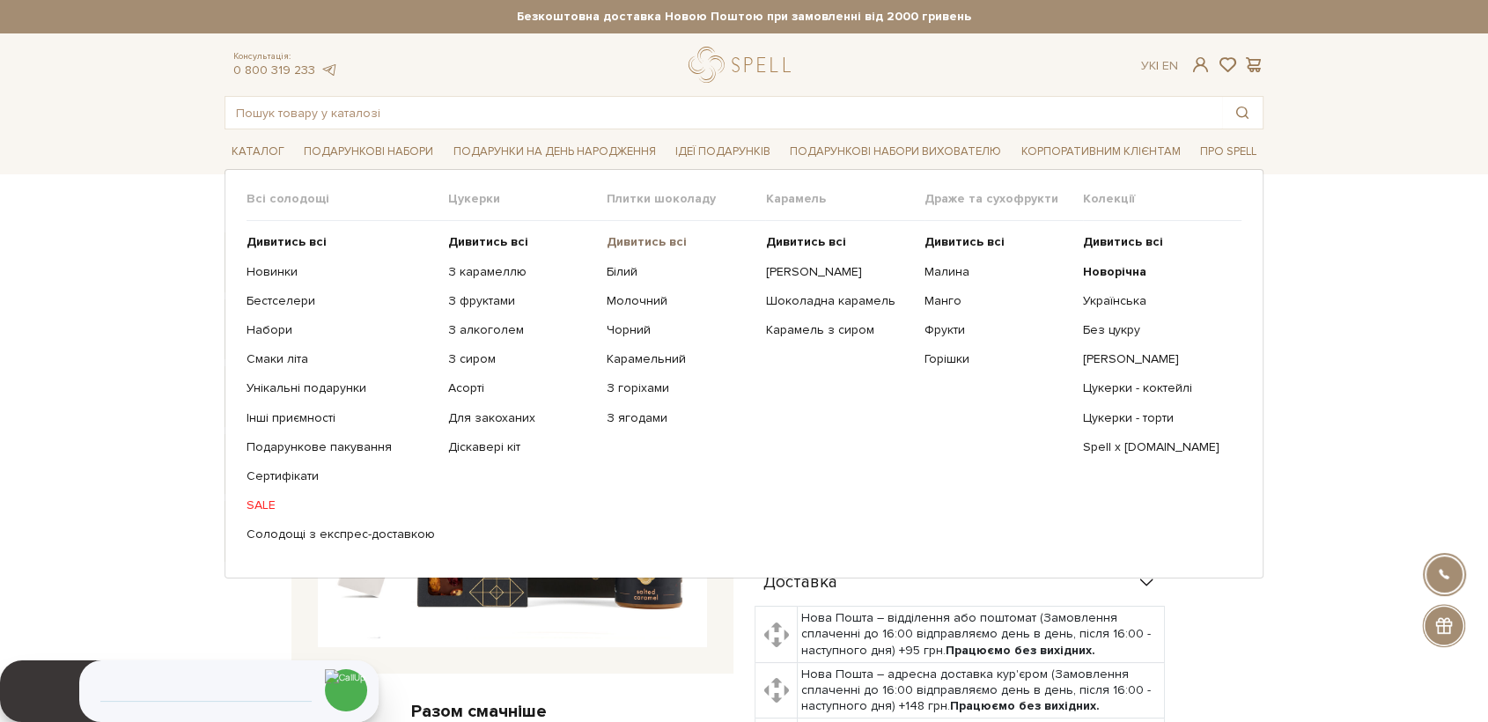
click at [620, 245] on b "Дивитись всі" at bounding box center [647, 241] width 80 height 15
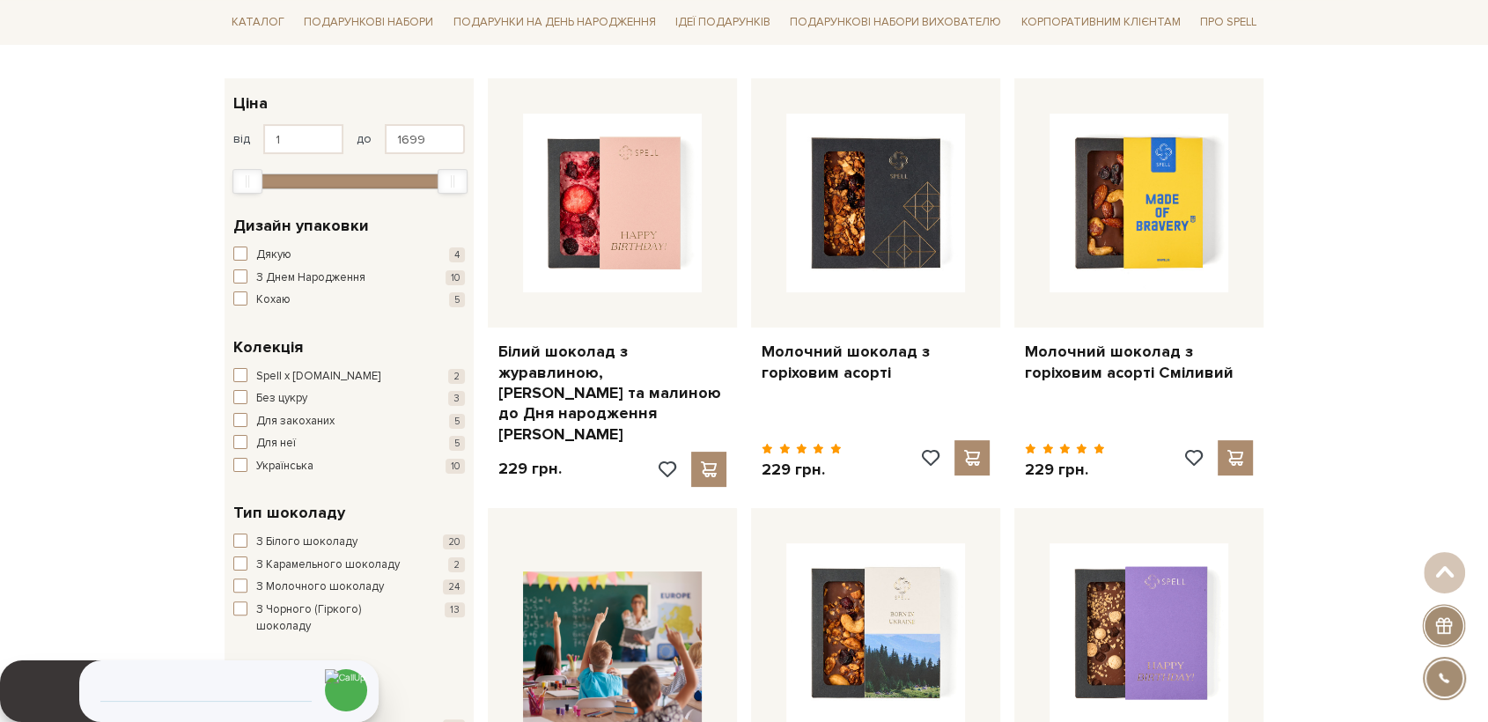
scroll to position [196, 0]
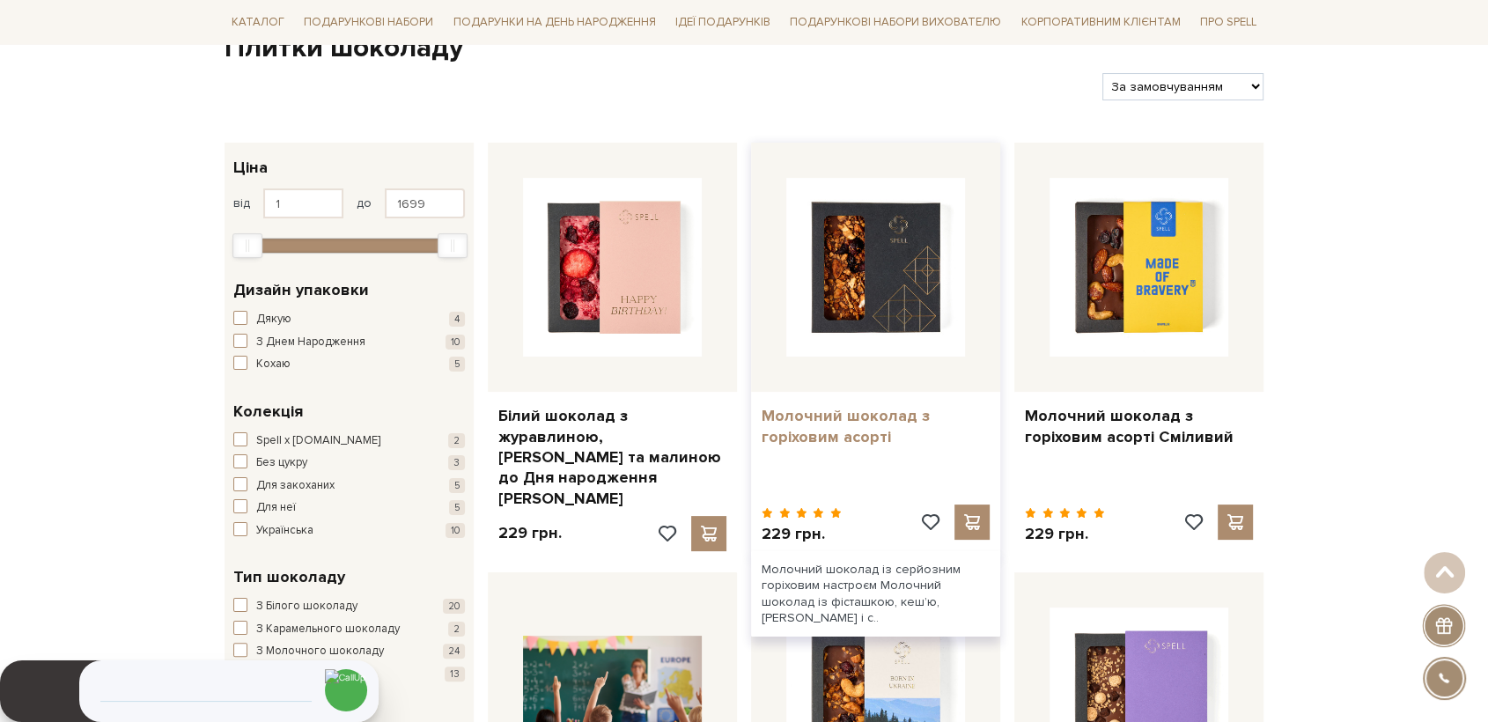
click at [834, 440] on link "Молочний шоколад з горіховим асорті" at bounding box center [876, 426] width 228 height 41
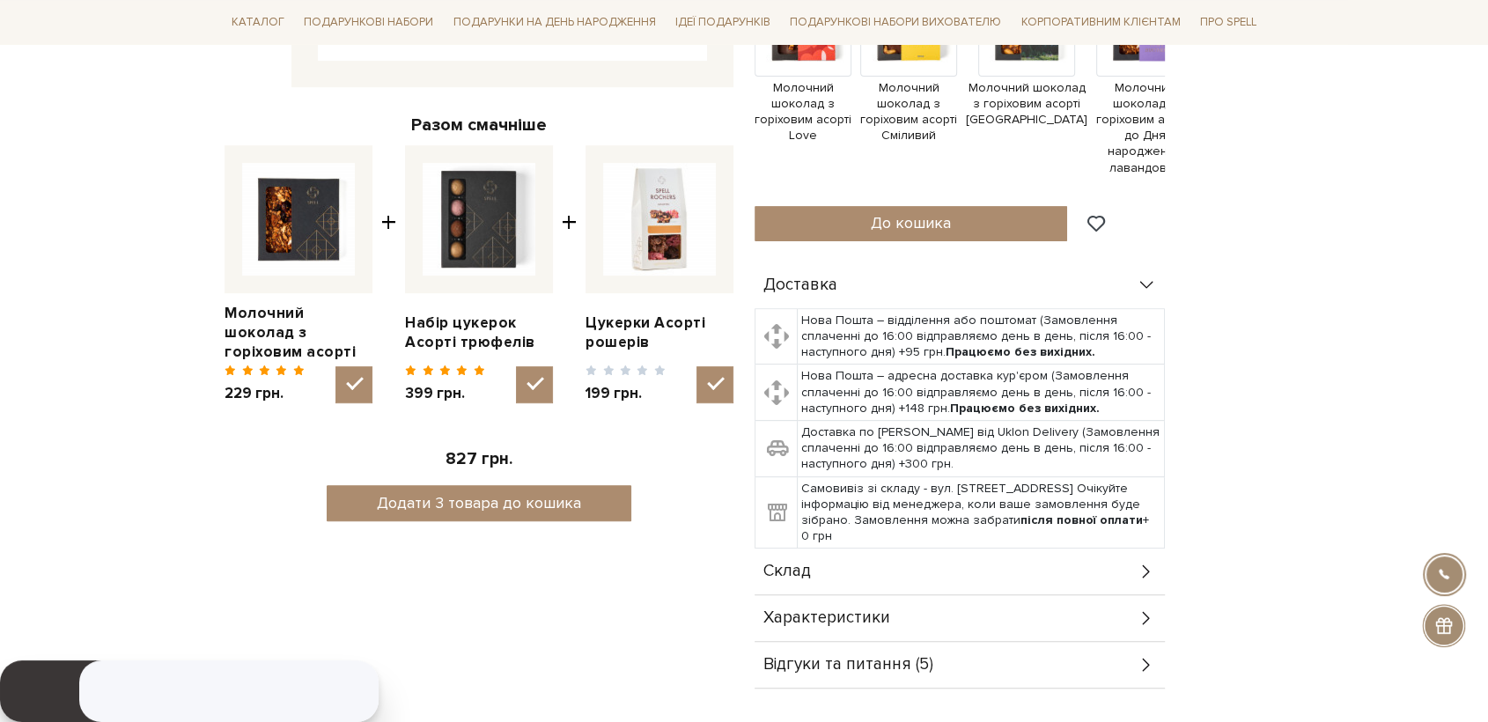
click at [851, 579] on div "Склад" at bounding box center [960, 572] width 410 height 46
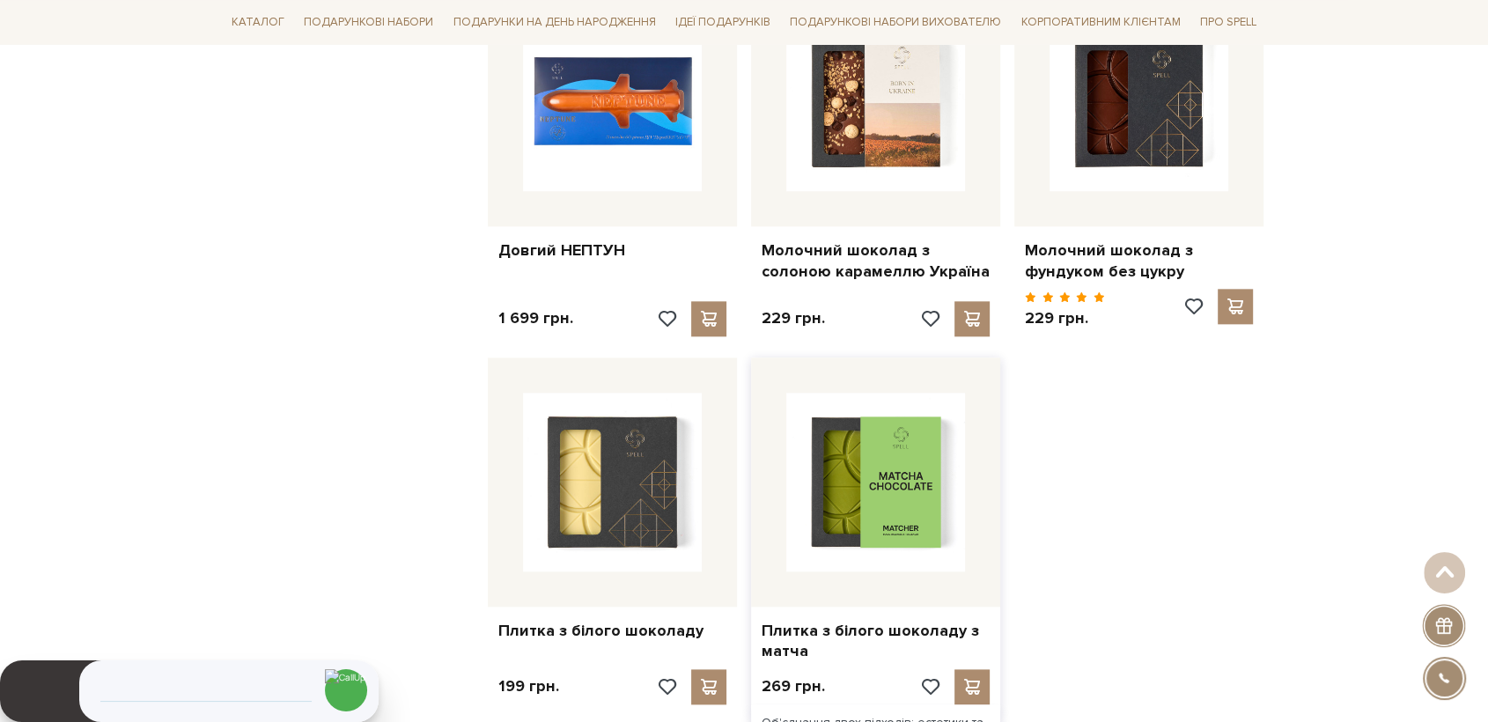
scroll to position [2250, 0]
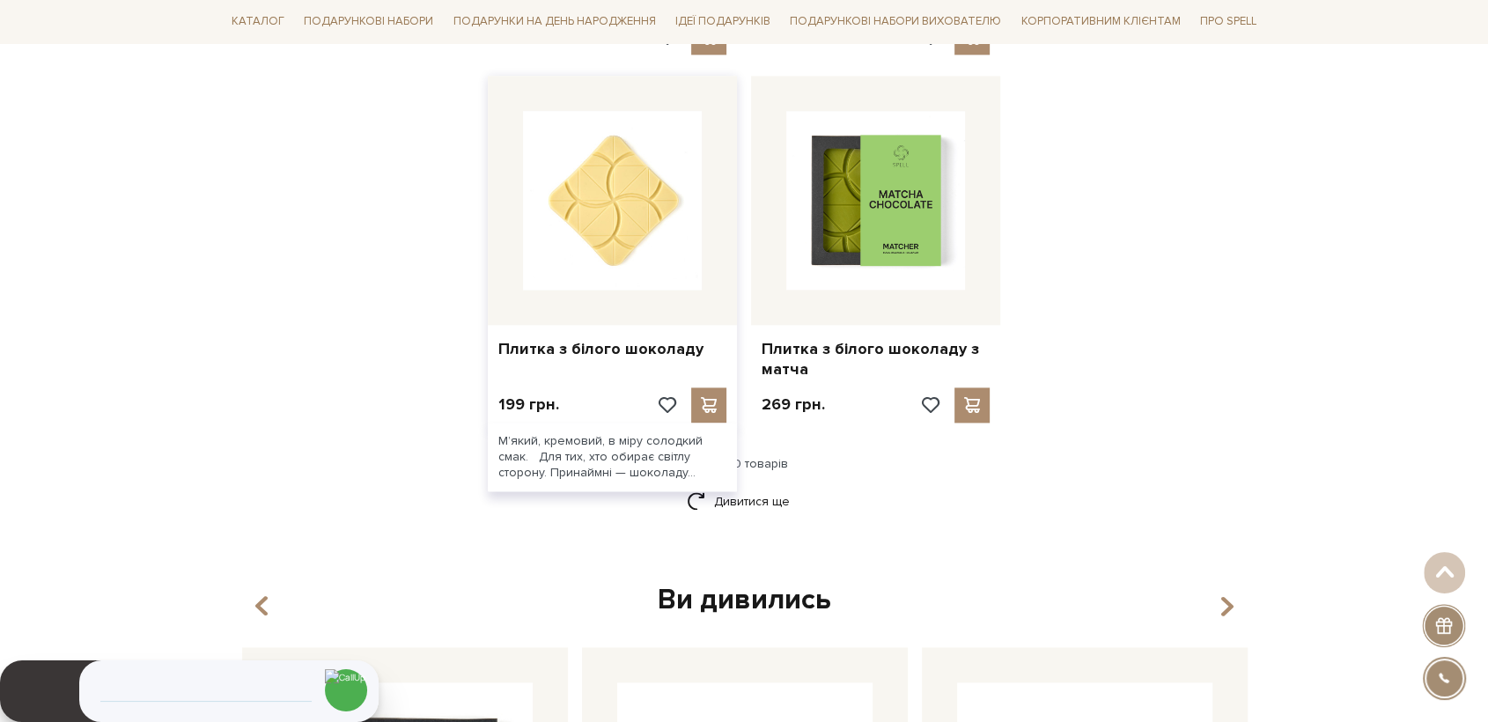
click at [606, 220] on img at bounding box center [612, 200] width 179 height 179
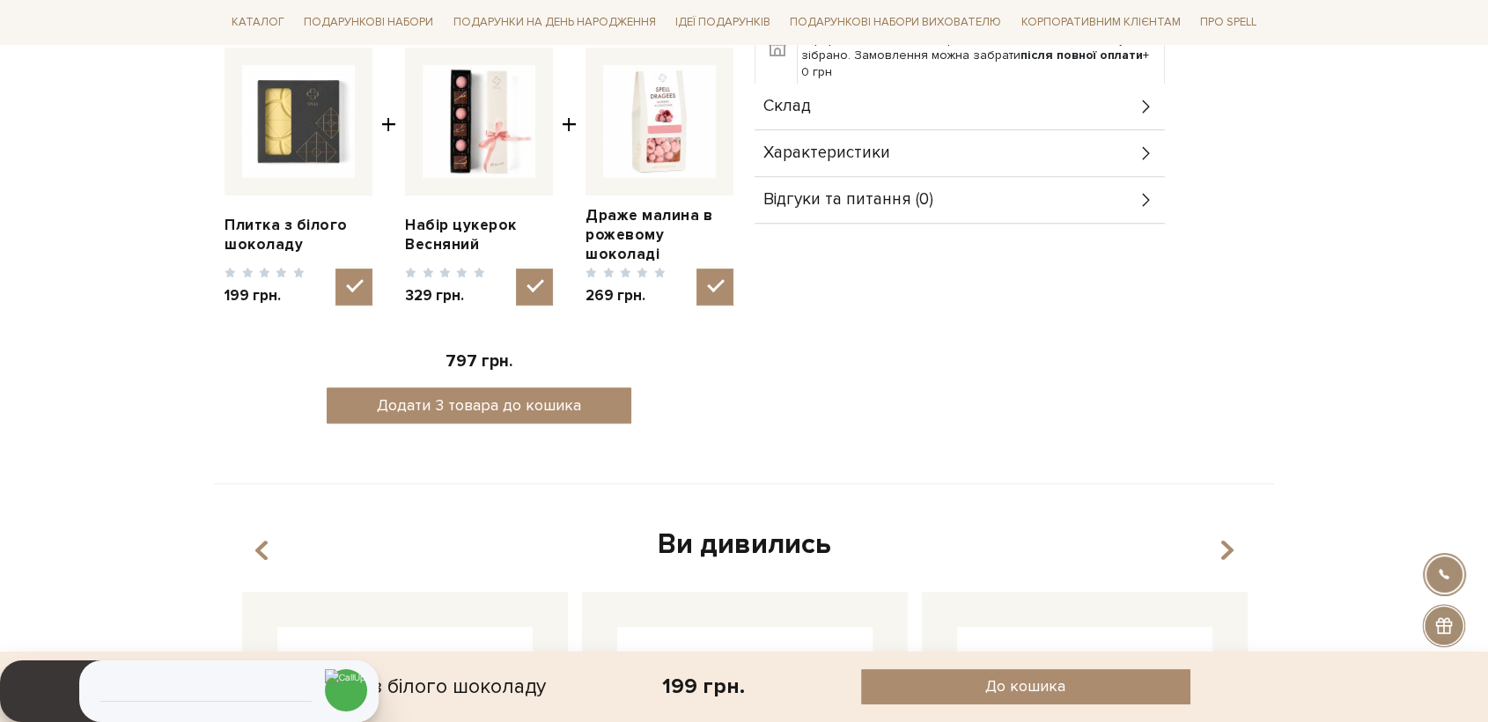
click at [803, 100] on span "Склад" at bounding box center [788, 107] width 48 height 16
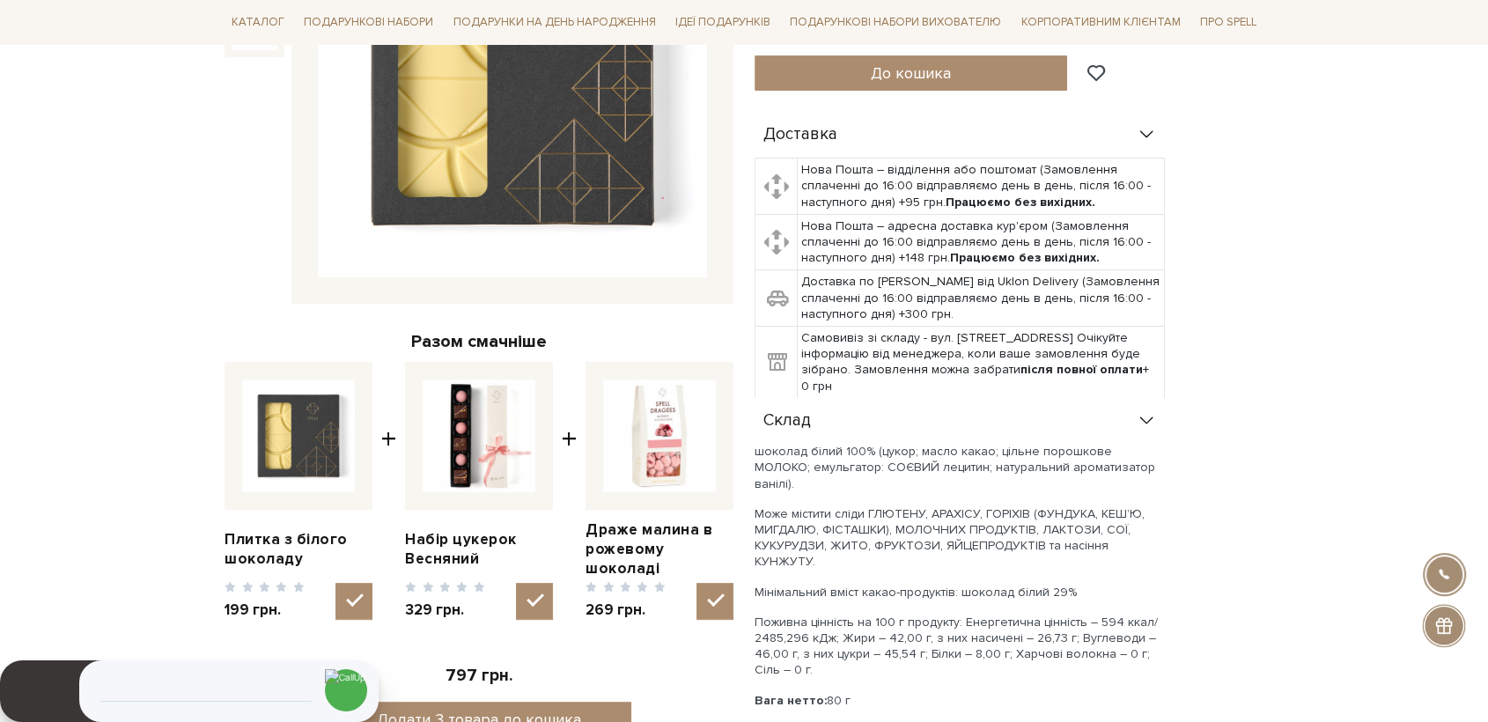
scroll to position [98, 0]
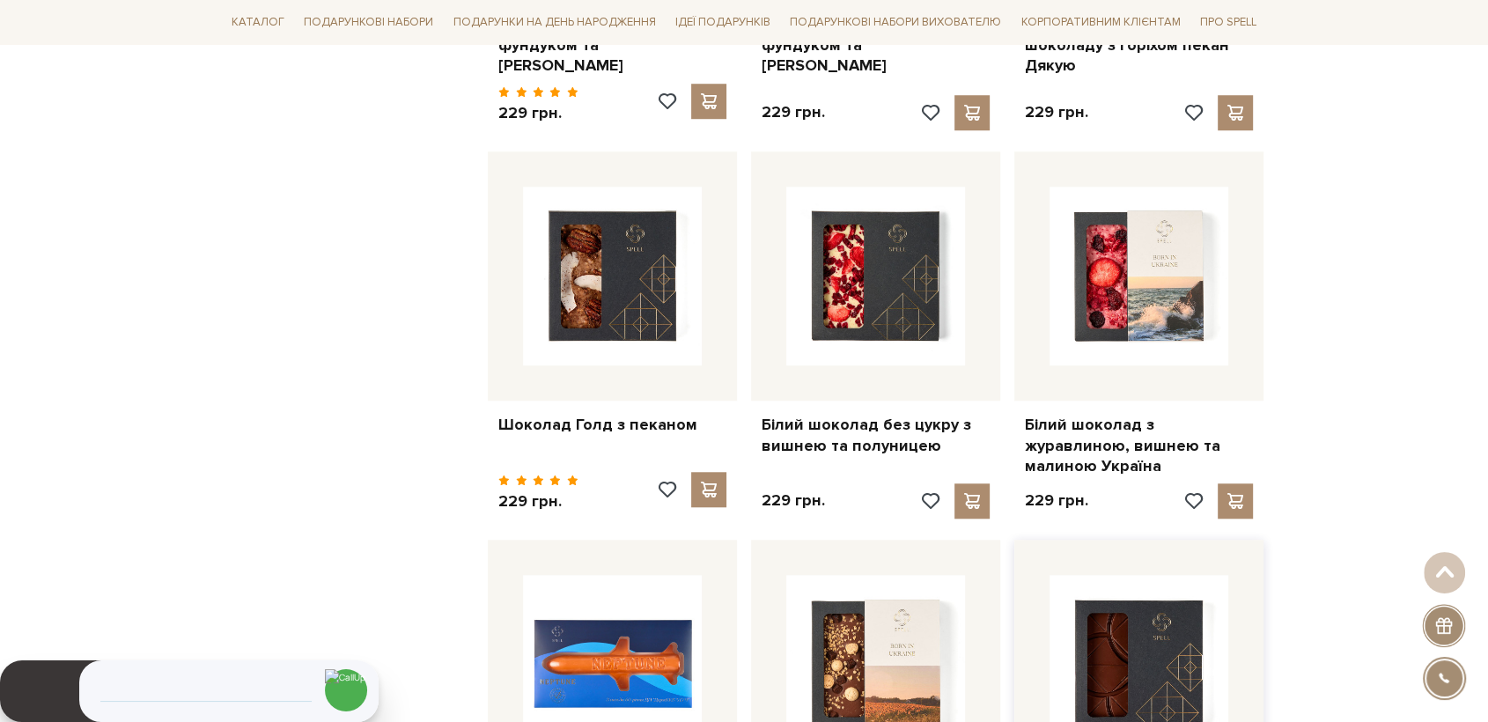
scroll to position [1272, 0]
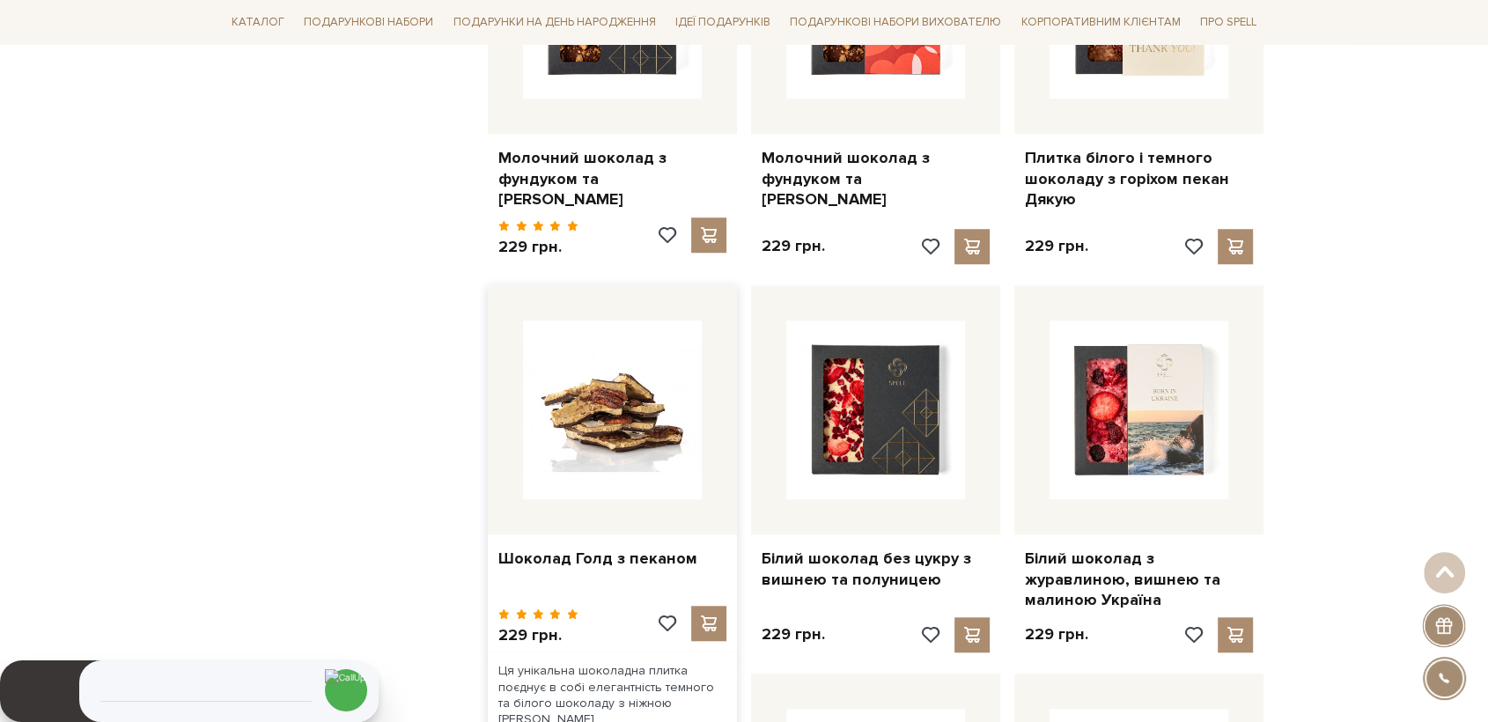
click at [627, 410] on img at bounding box center [612, 410] width 179 height 179
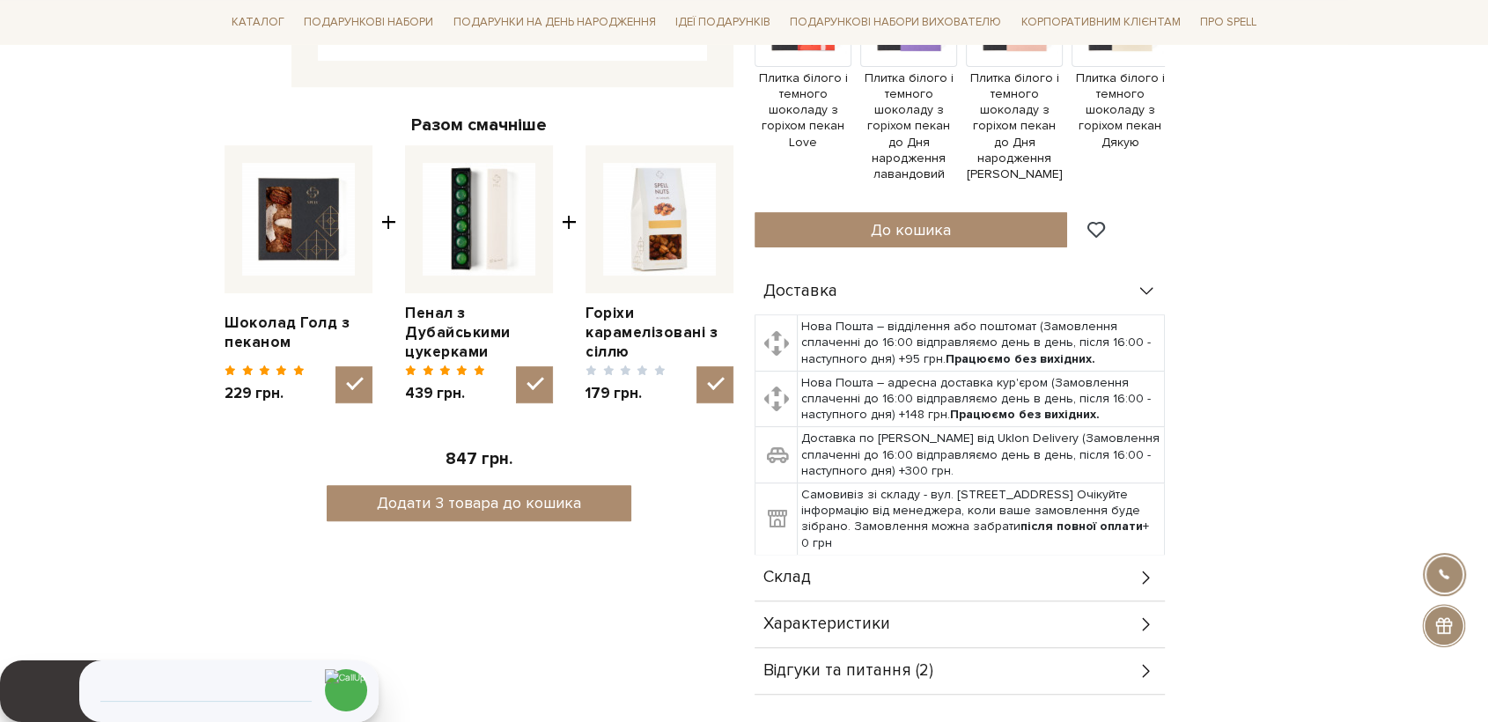
click at [838, 555] on div "Склад" at bounding box center [960, 578] width 410 height 46
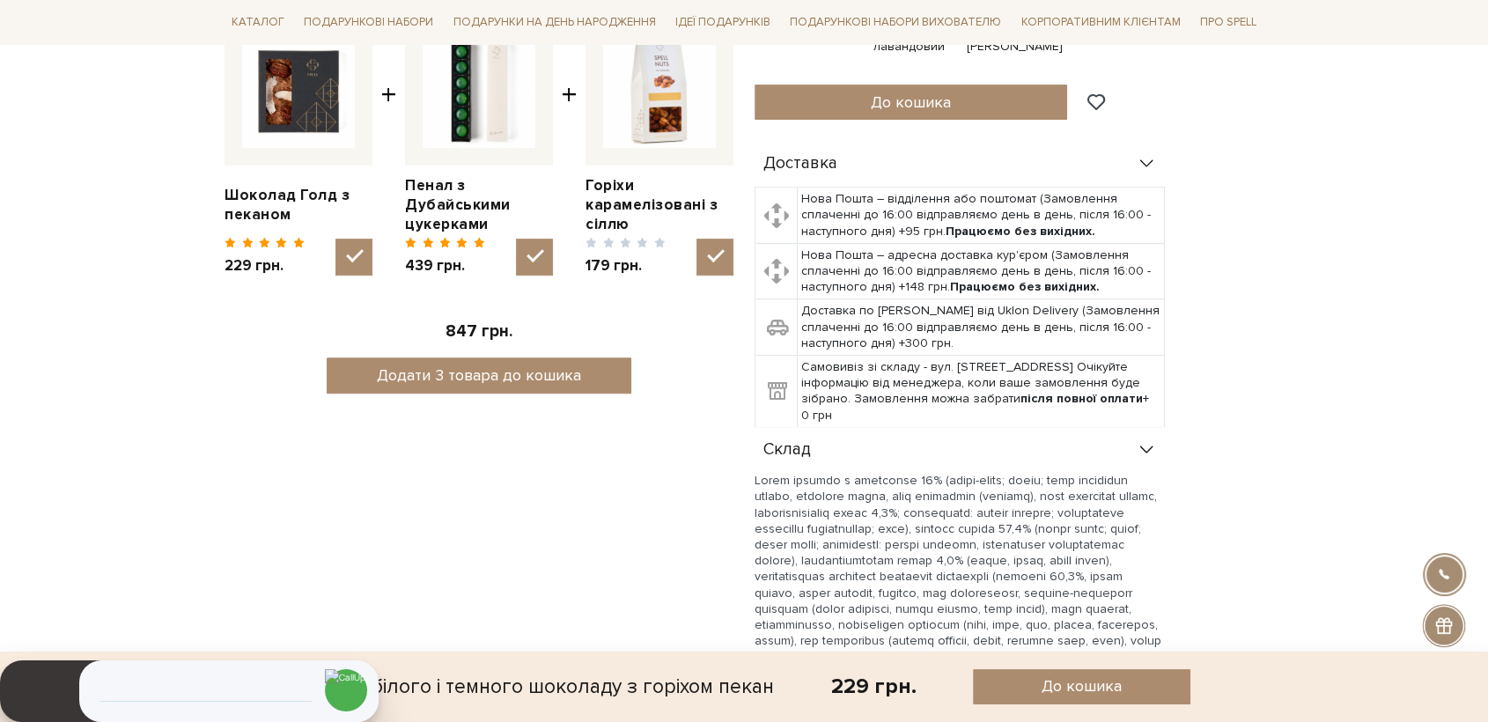
scroll to position [978, 0]
